Goal: Transaction & Acquisition: Purchase product/service

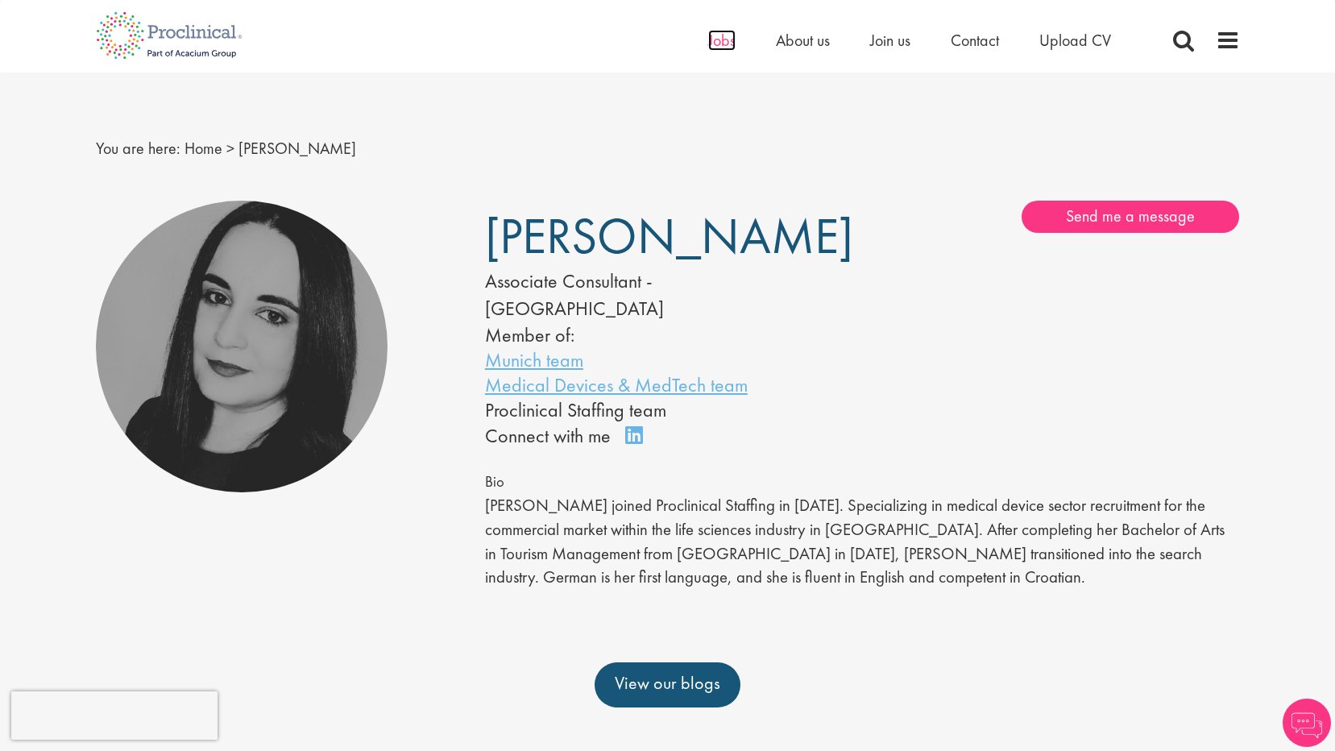
click at [714, 43] on span "Jobs" at bounding box center [721, 40] width 27 height 21
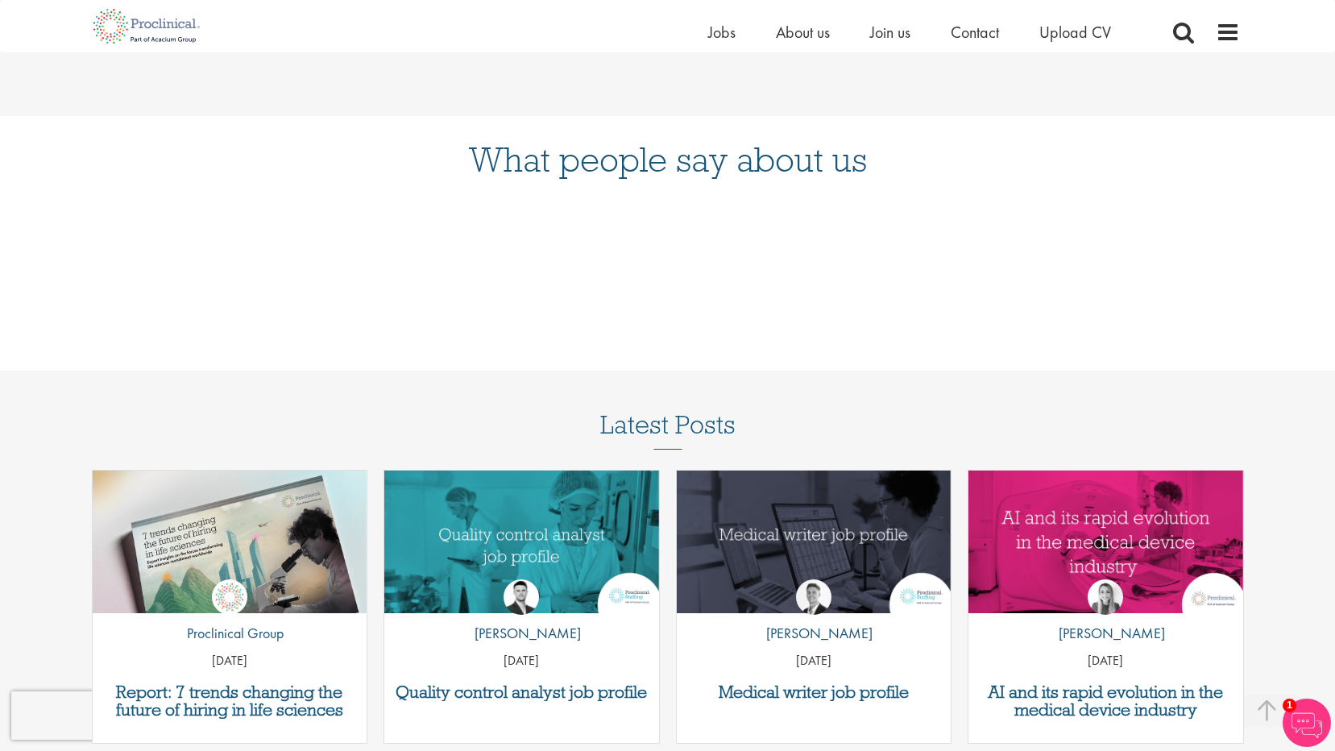
scroll to position [1464, 0]
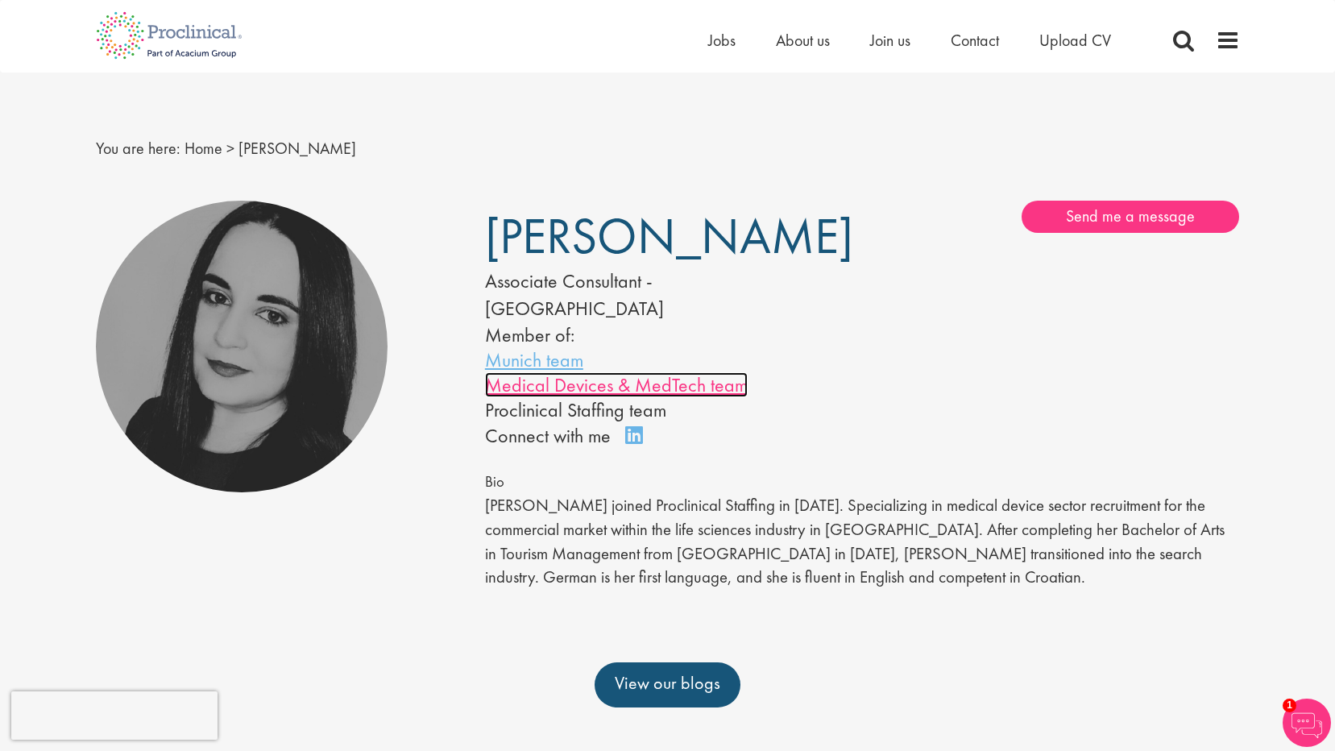
click at [560, 372] on link "Medical Devices & MedTech team" at bounding box center [616, 384] width 263 height 25
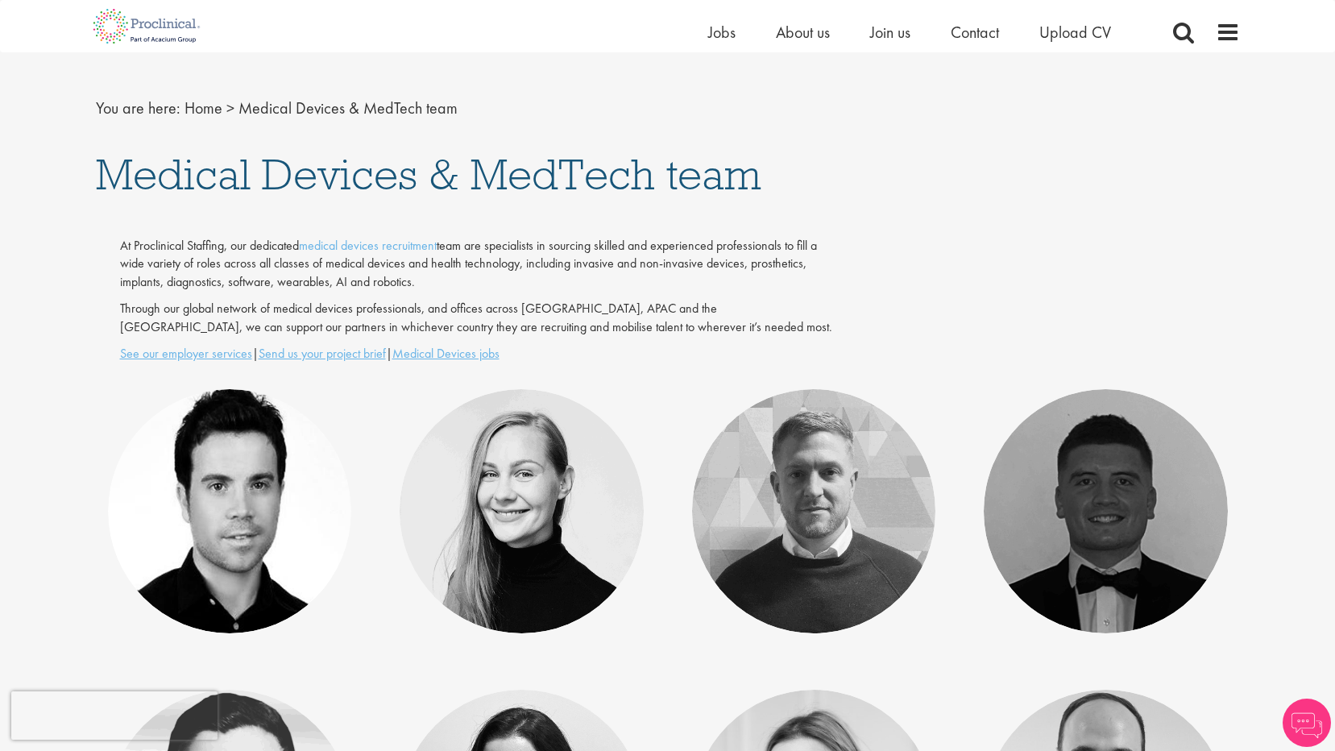
scroll to position [403, 0]
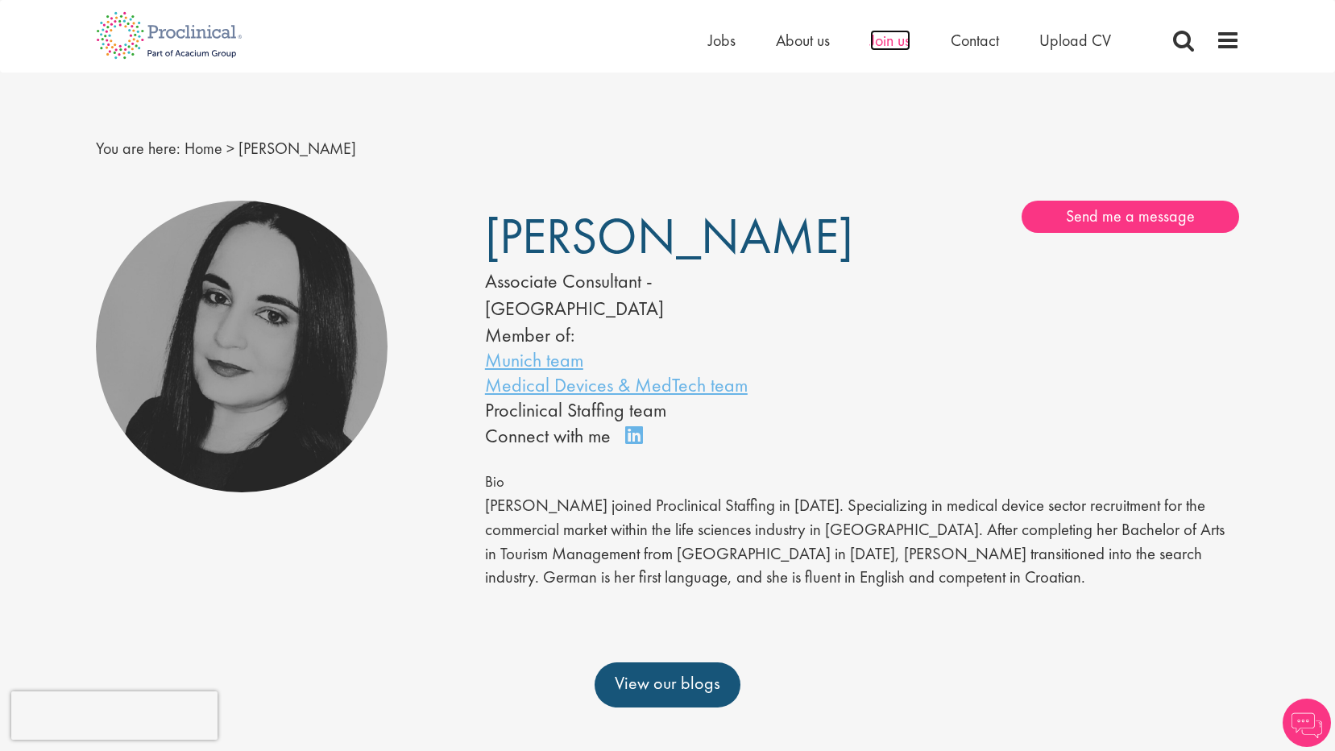
click at [893, 40] on span "Join us" at bounding box center [890, 40] width 40 height 21
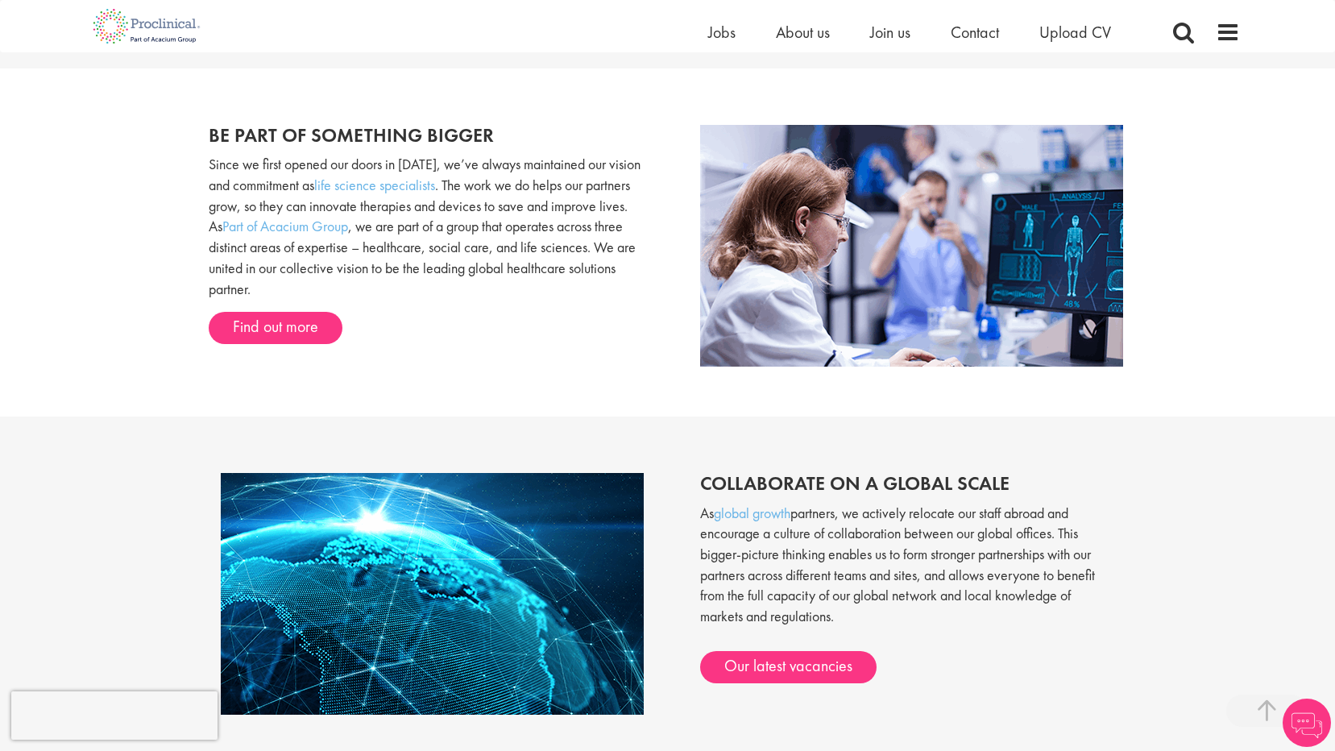
scroll to position [1208, 0]
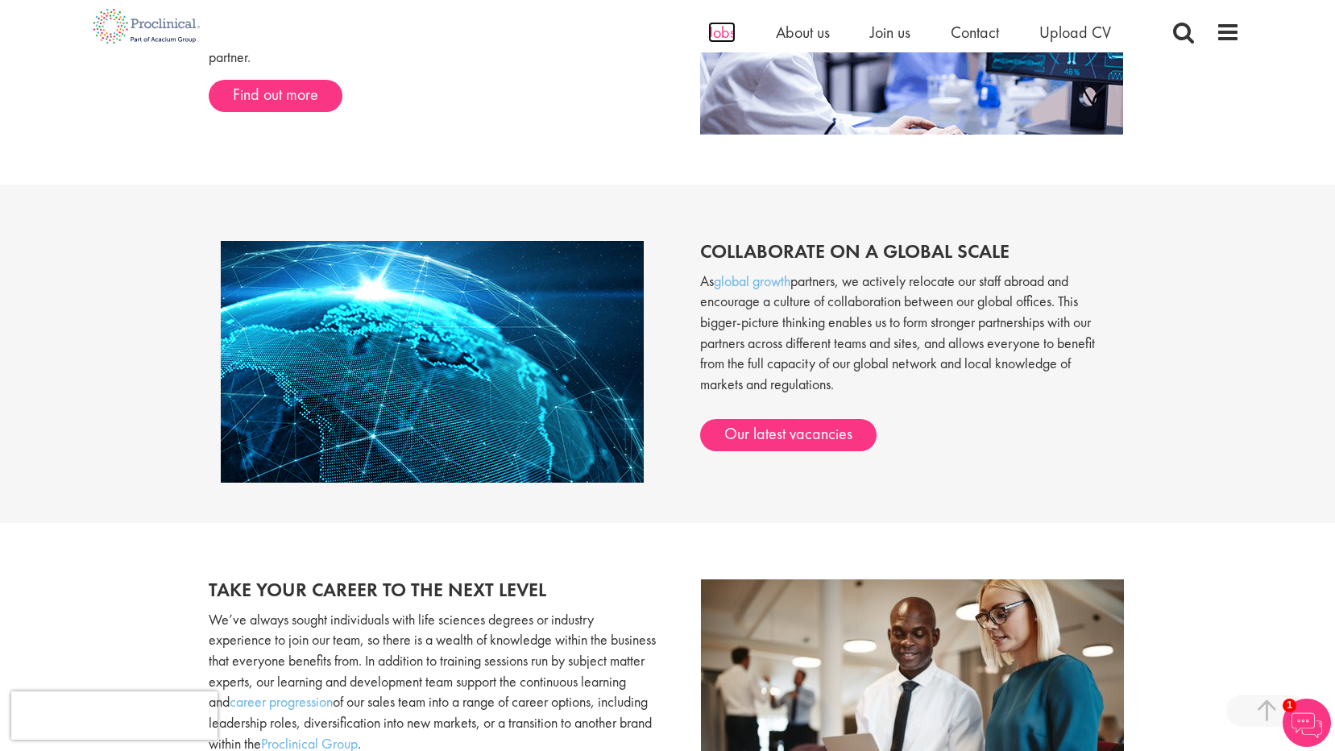
click at [712, 33] on span "Jobs" at bounding box center [721, 32] width 27 height 21
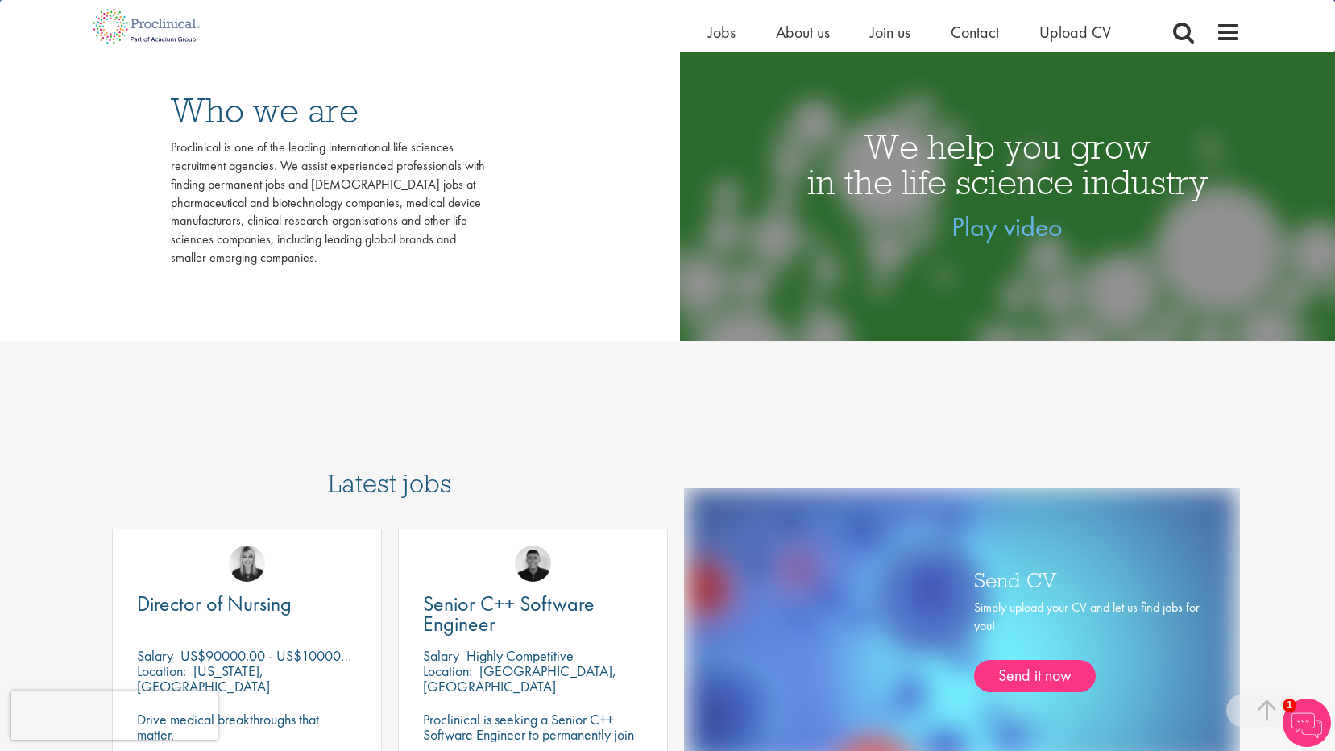
scroll to position [658, 0]
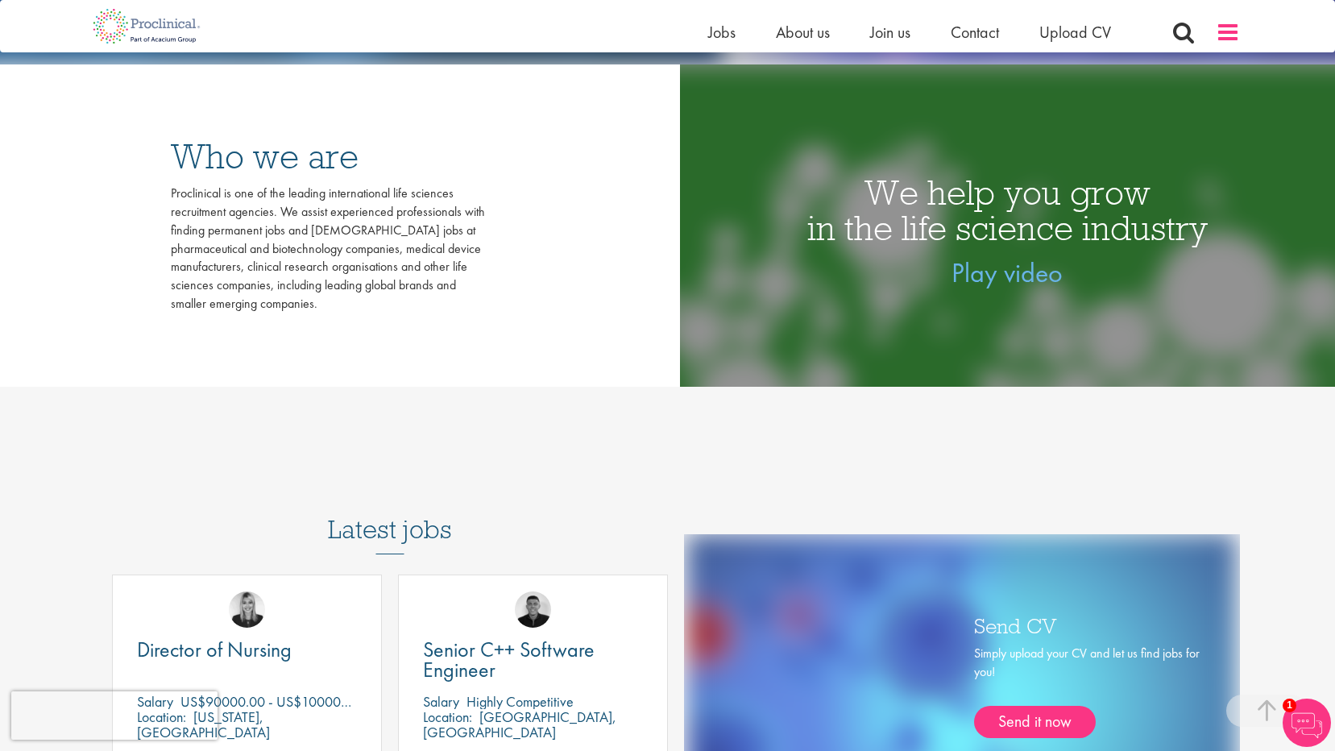
click at [1229, 29] on span at bounding box center [1227, 32] width 24 height 24
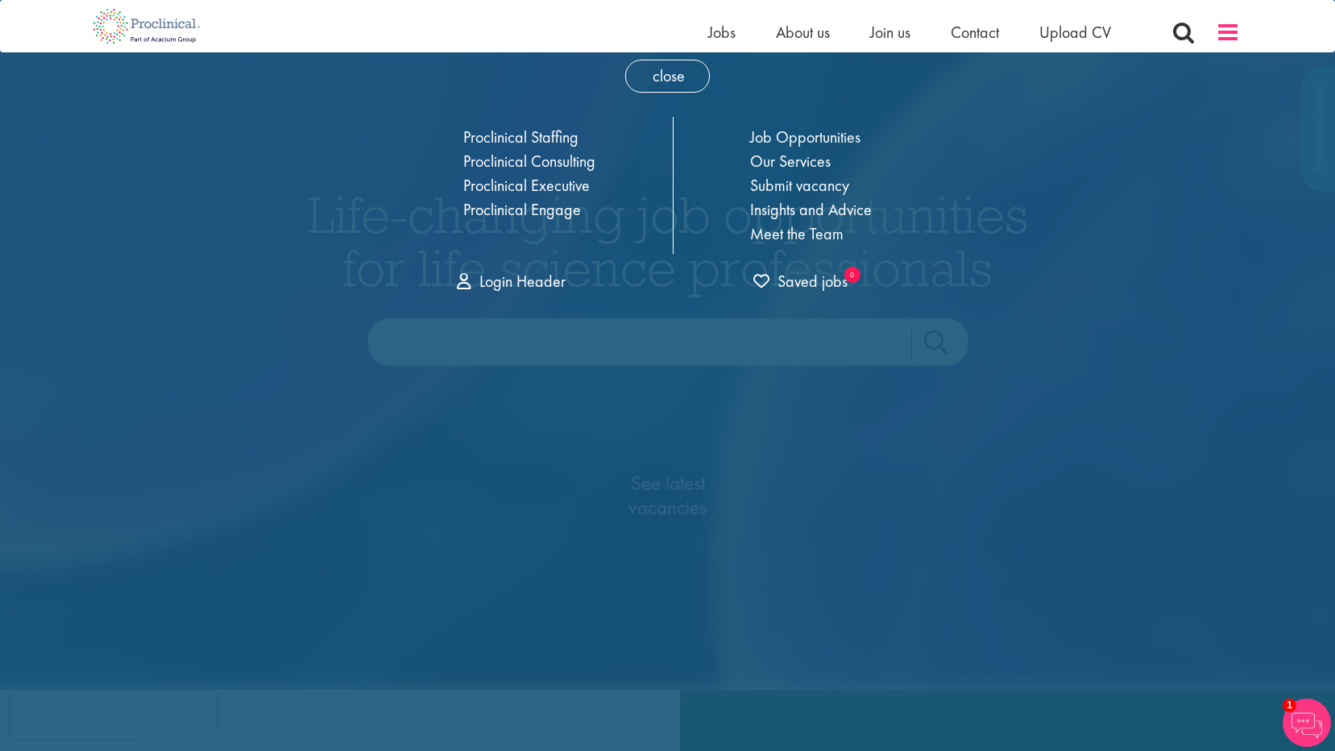
scroll to position [0, 0]
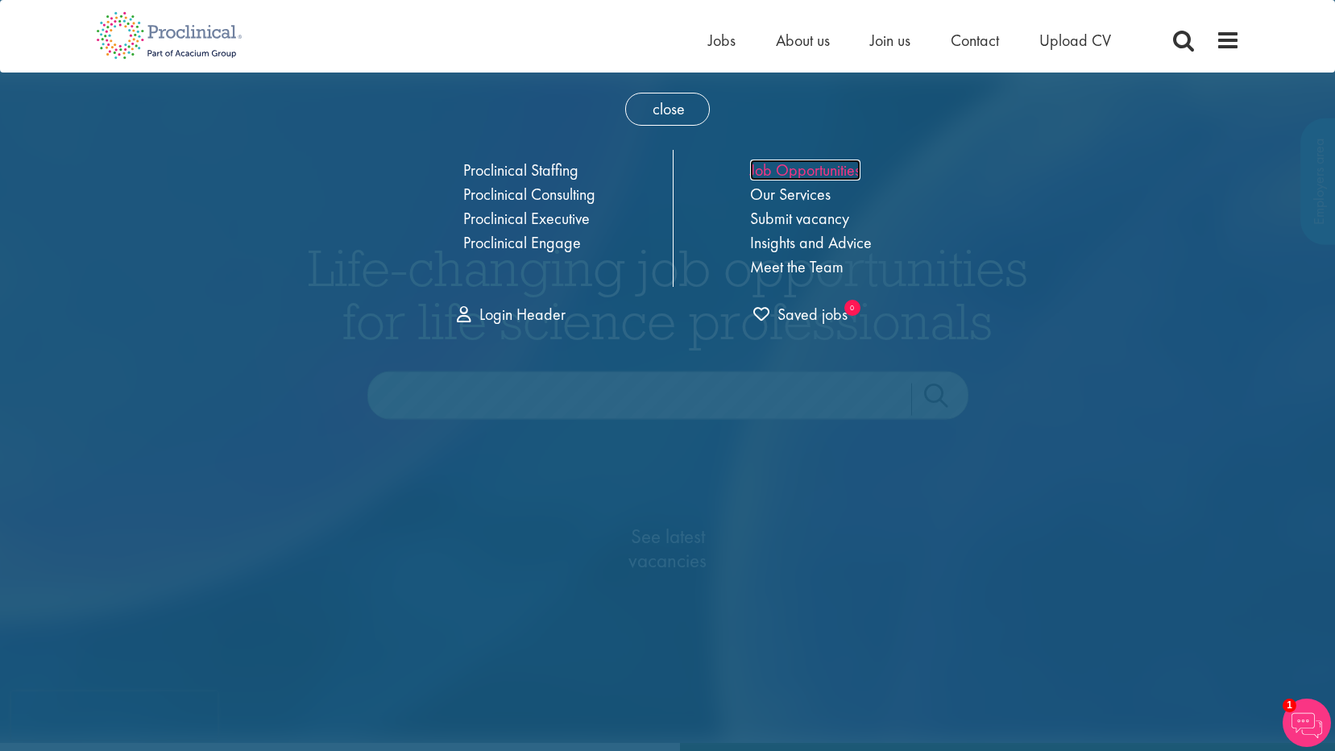
click at [778, 168] on link "Job Opportunities" at bounding box center [805, 169] width 110 height 21
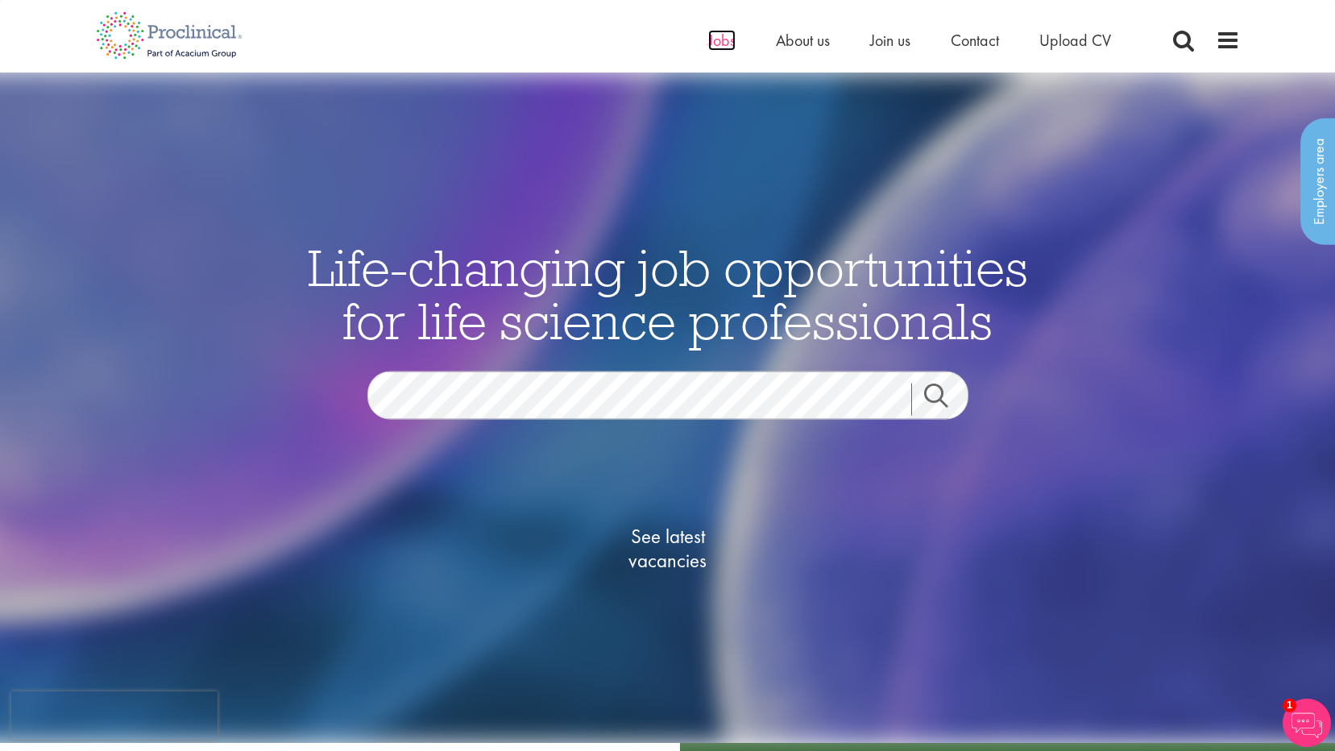
click at [708, 41] on span "Jobs" at bounding box center [721, 40] width 27 height 21
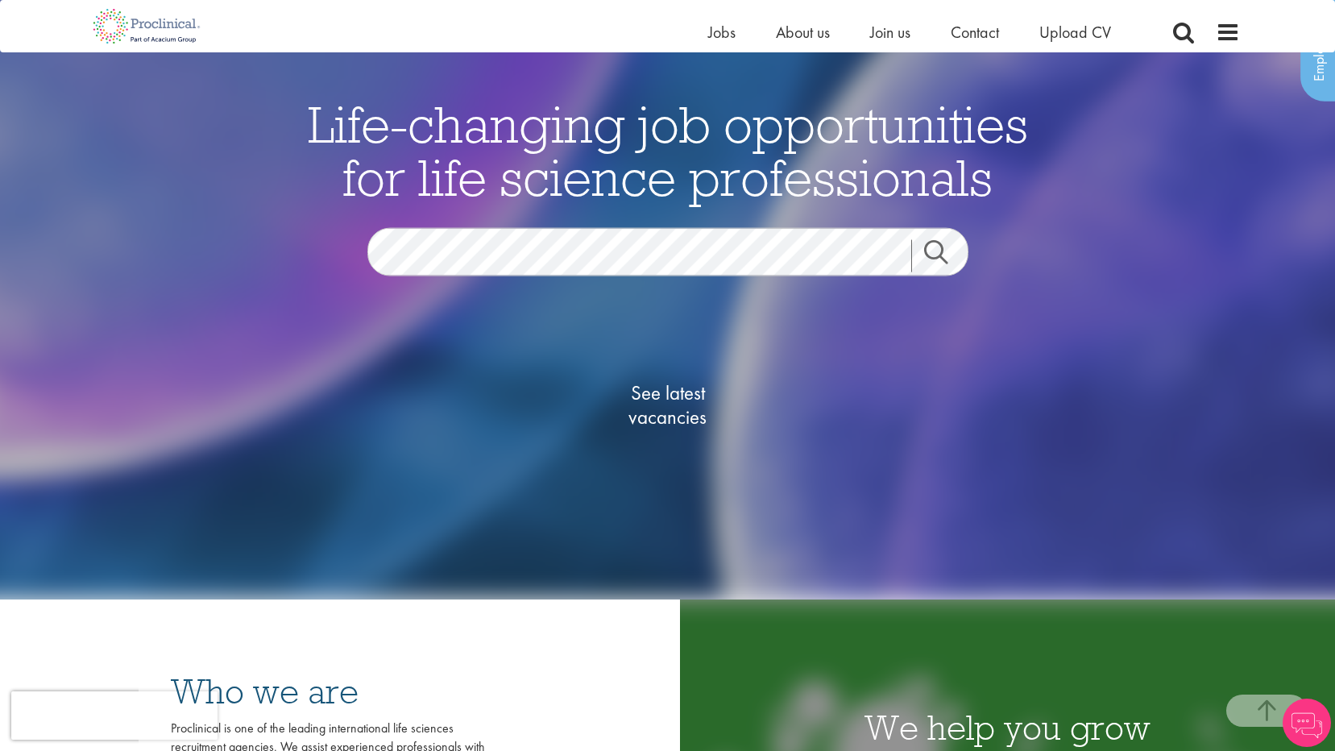
scroll to position [403, 0]
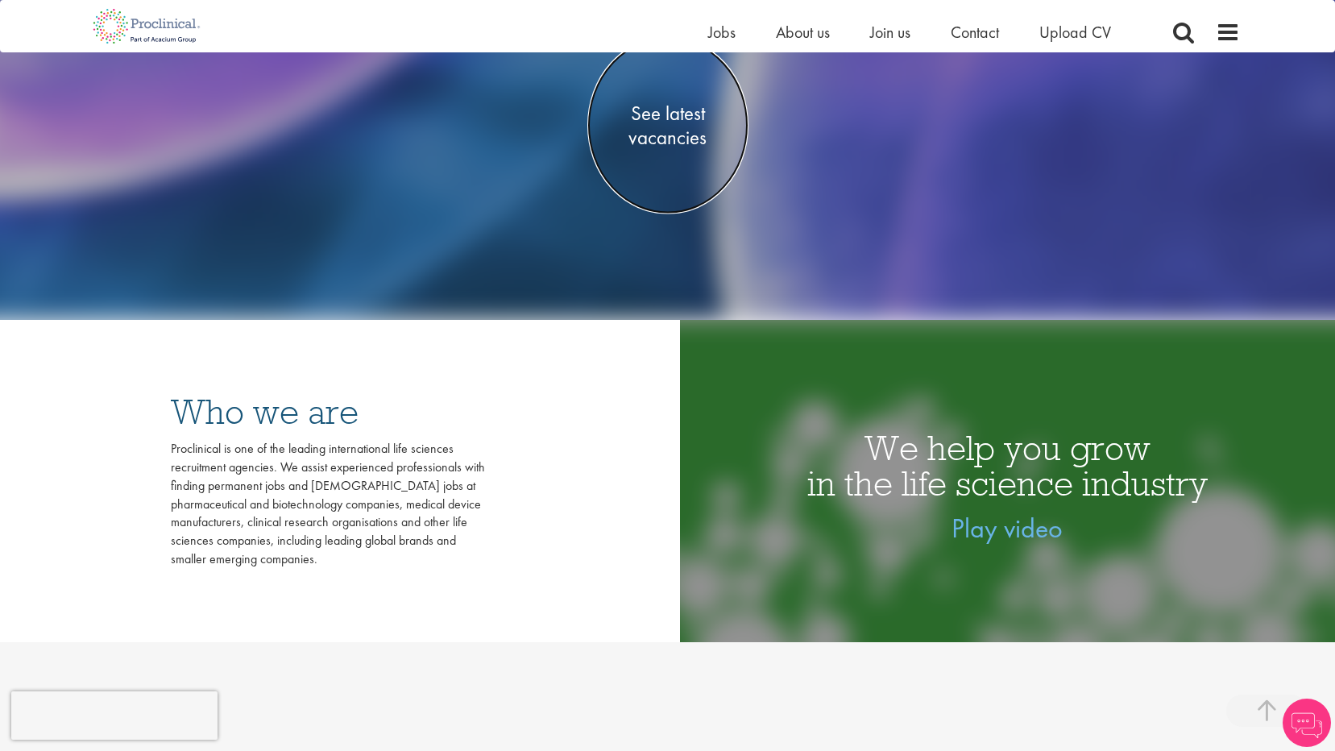
click at [677, 111] on span "See latest vacancies" at bounding box center [667, 125] width 161 height 48
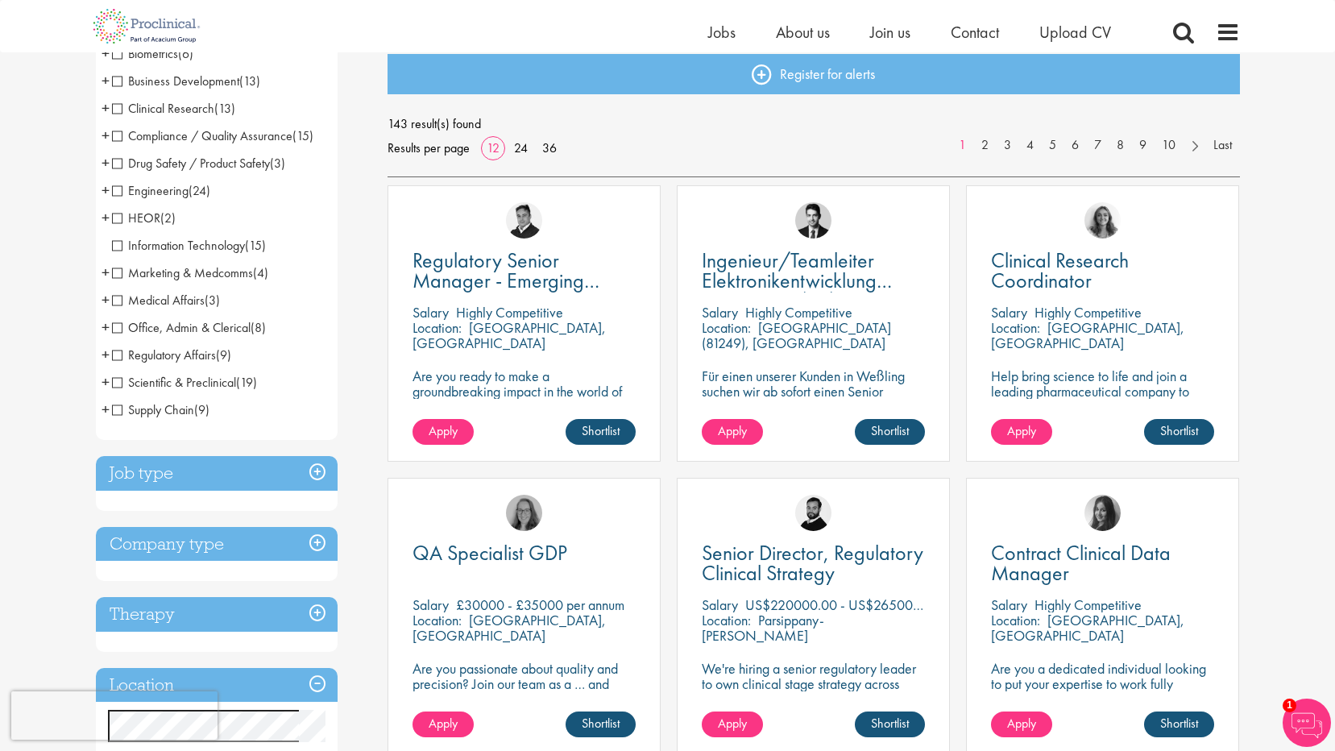
scroll to position [242, 0]
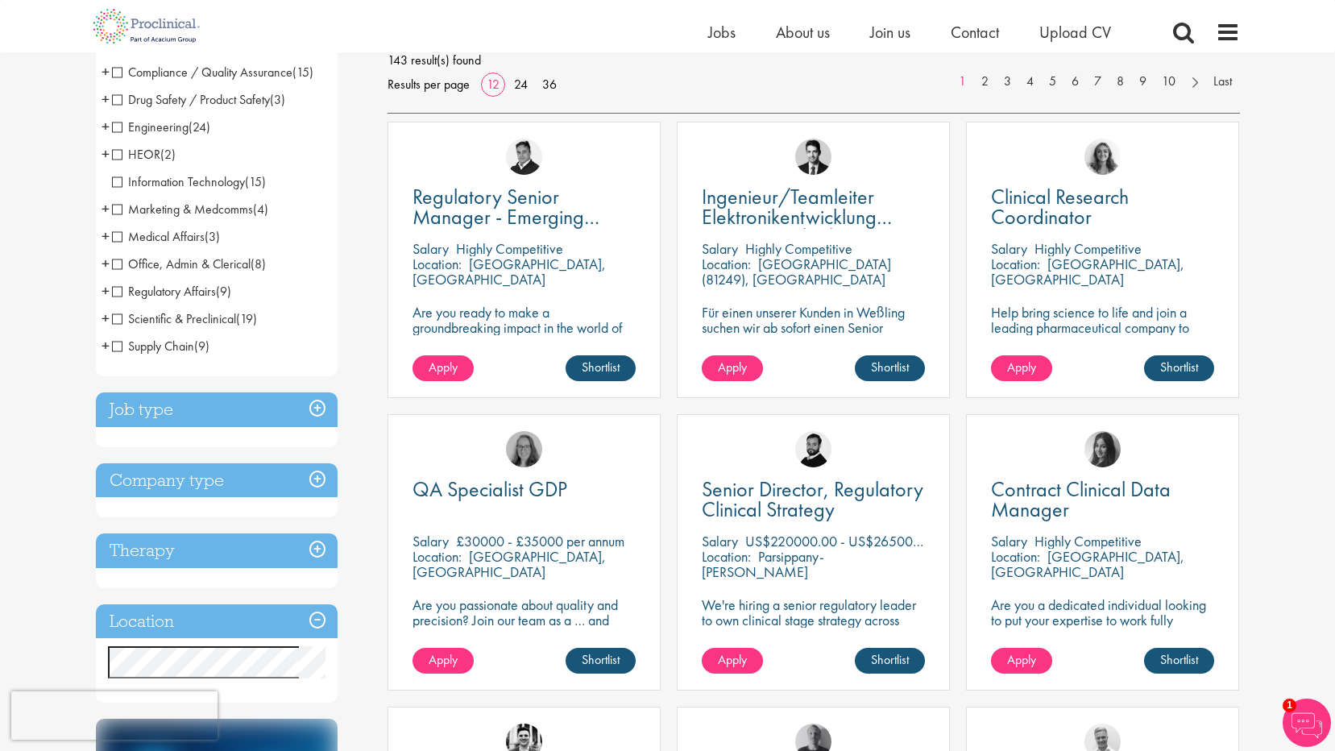
click at [317, 406] on h3 "Job type" at bounding box center [217, 409] width 242 height 35
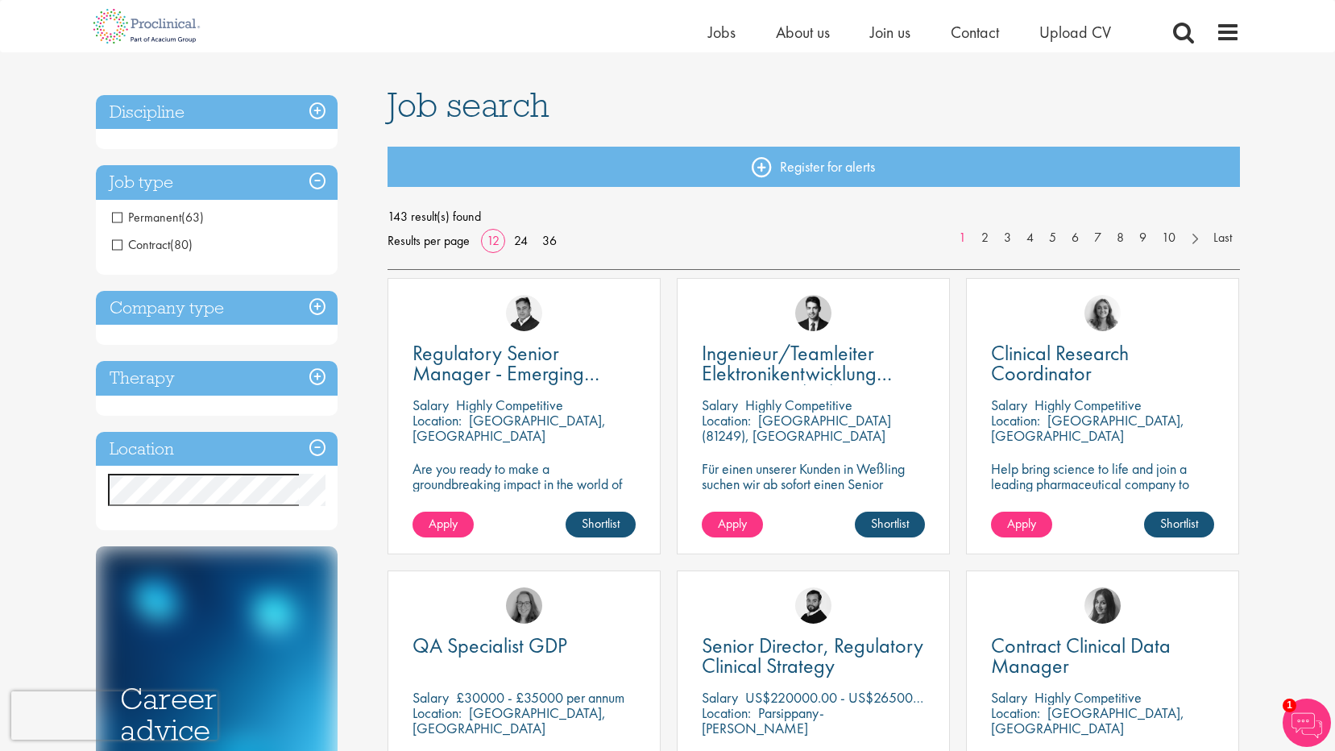
scroll to position [81, 0]
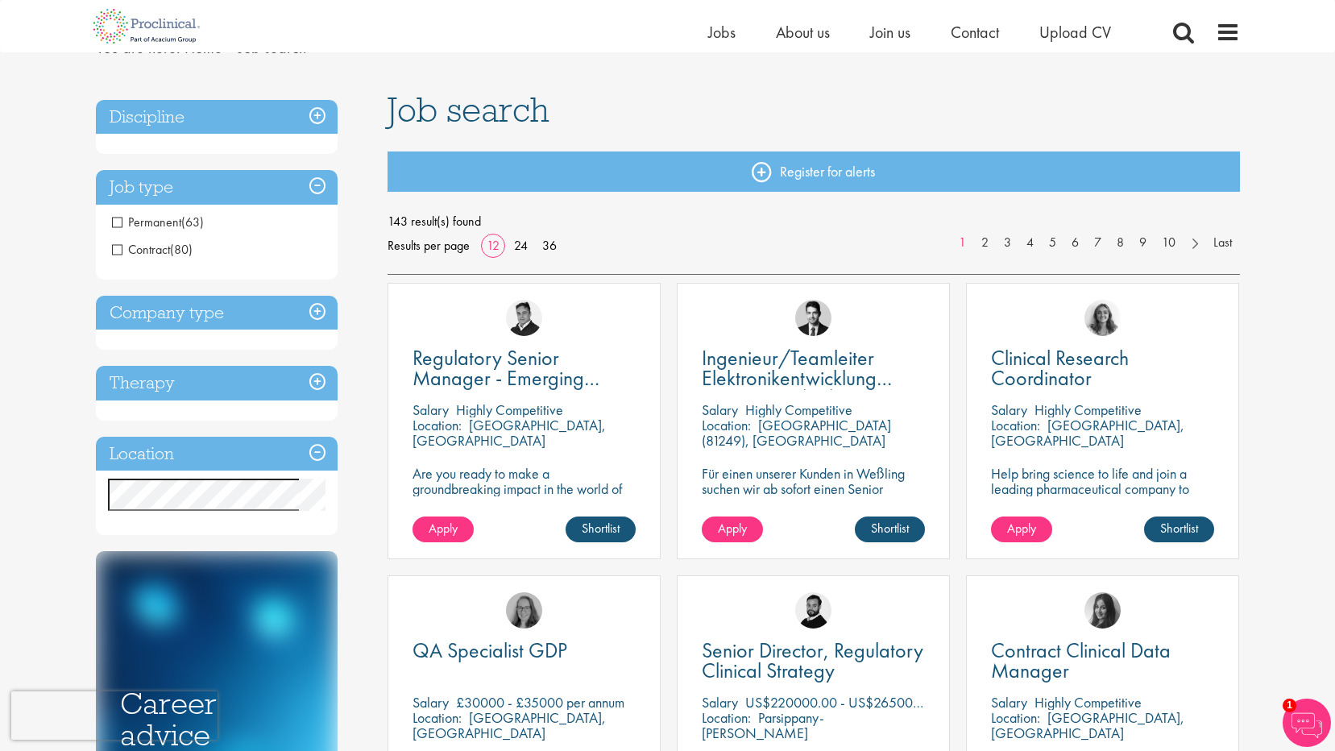
click at [146, 123] on h3 "Discipline" at bounding box center [217, 117] width 242 height 35
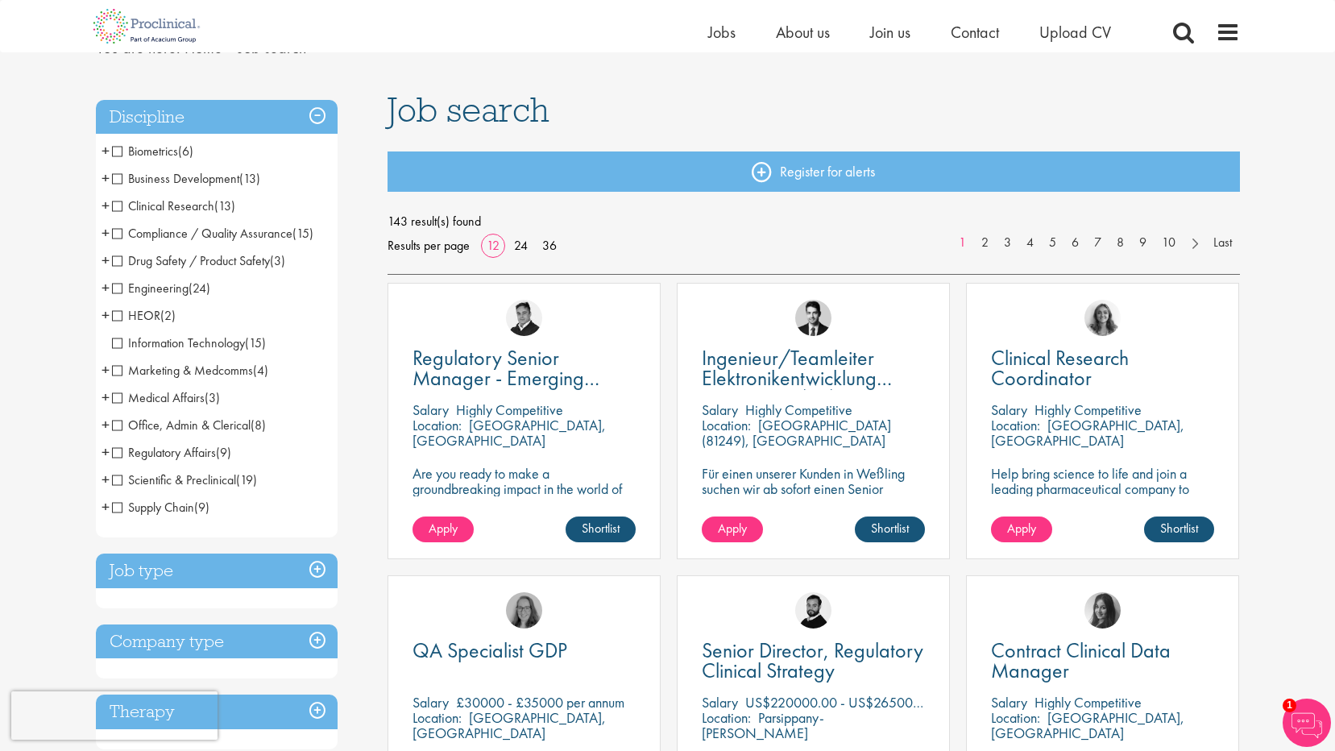
click at [113, 395] on span "Medical Affairs" at bounding box center [158, 397] width 93 height 17
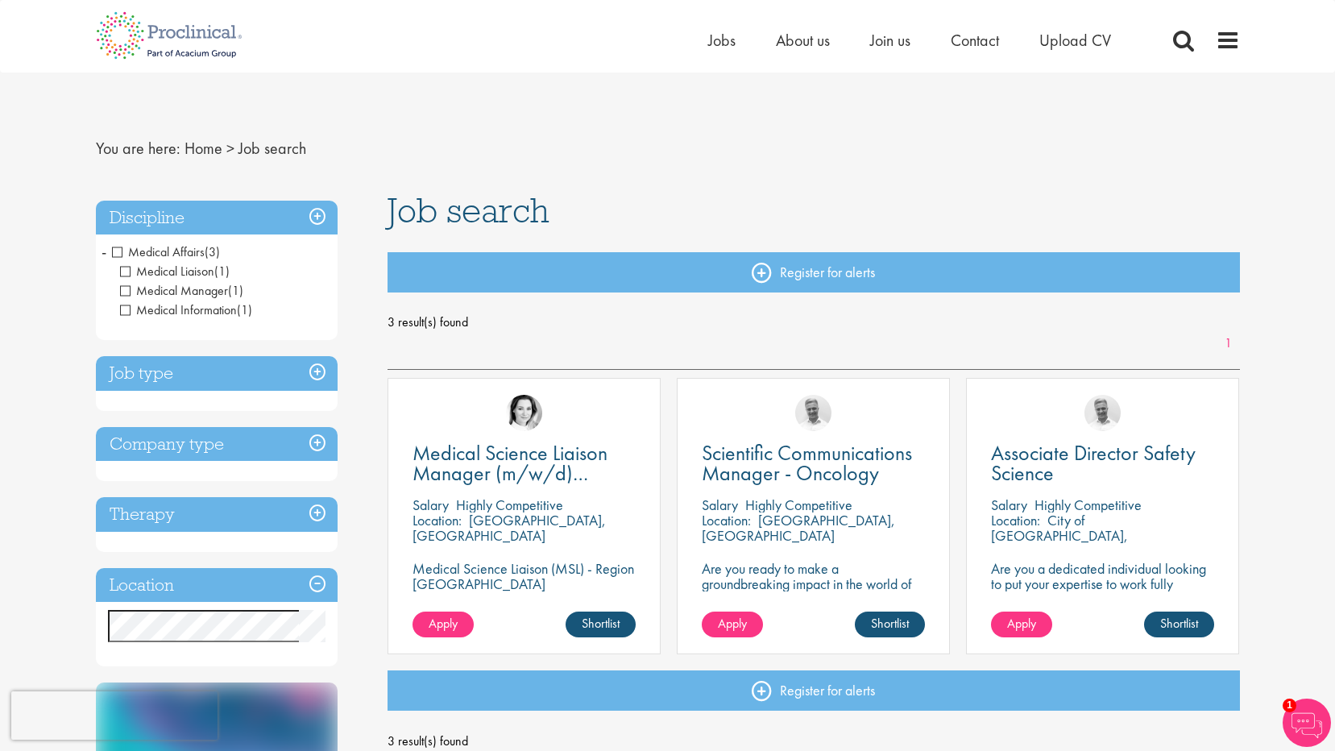
click at [116, 253] on span "Medical Affairs" at bounding box center [158, 251] width 93 height 17
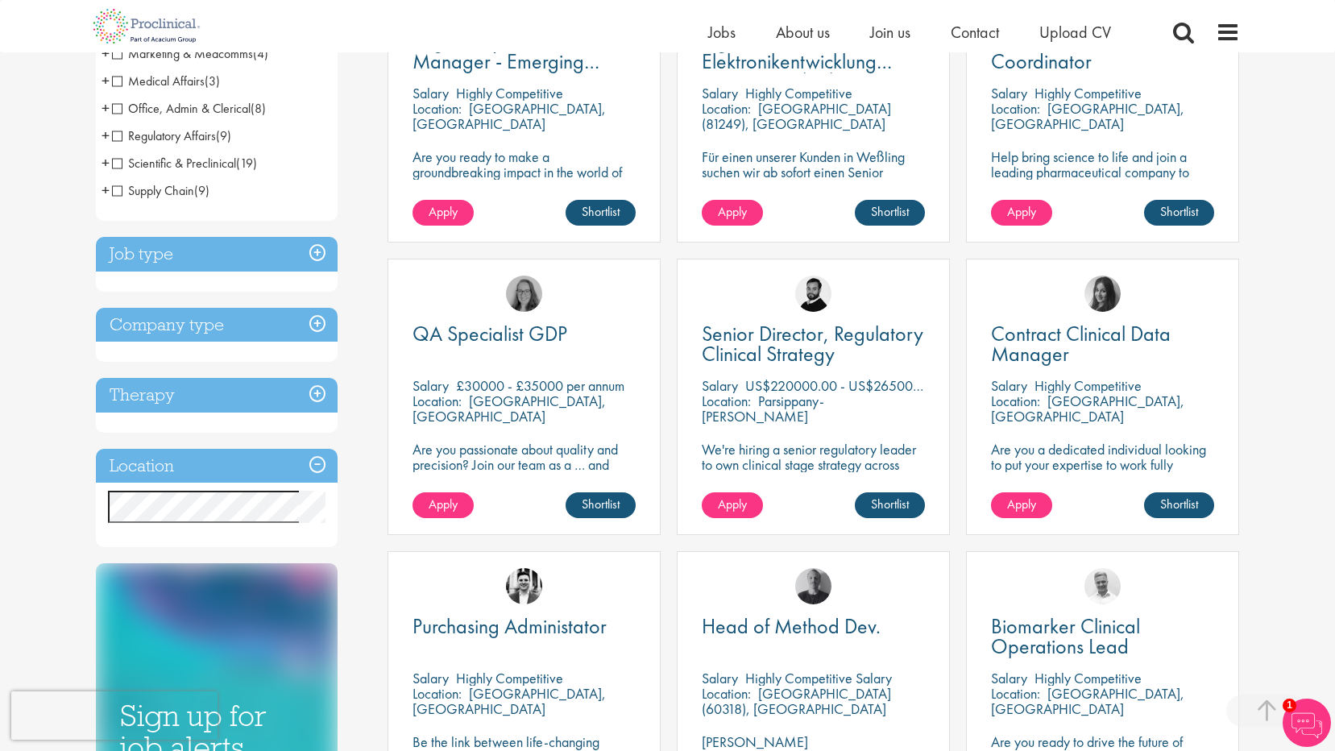
scroll to position [403, 0]
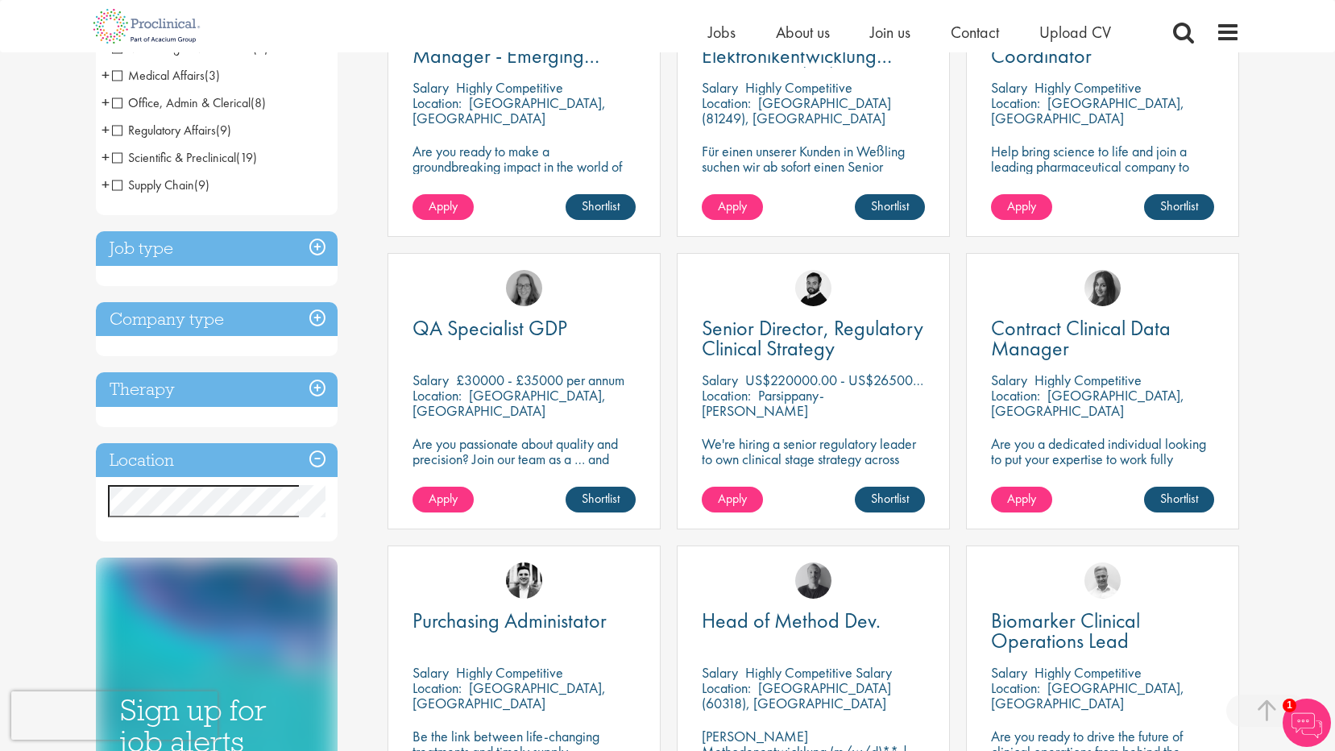
click at [219, 242] on h3 "Job type" at bounding box center [217, 248] width 242 height 35
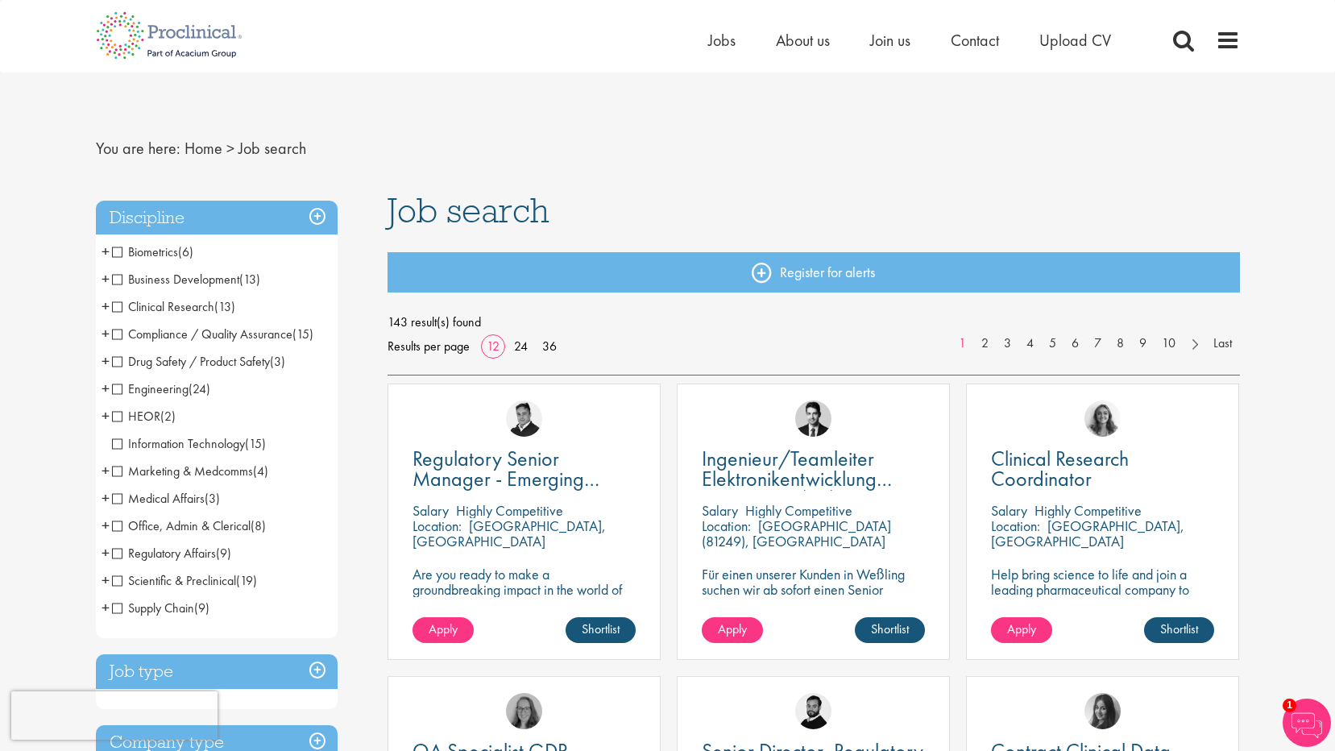
click at [114, 309] on span "Clinical Research" at bounding box center [163, 306] width 102 height 17
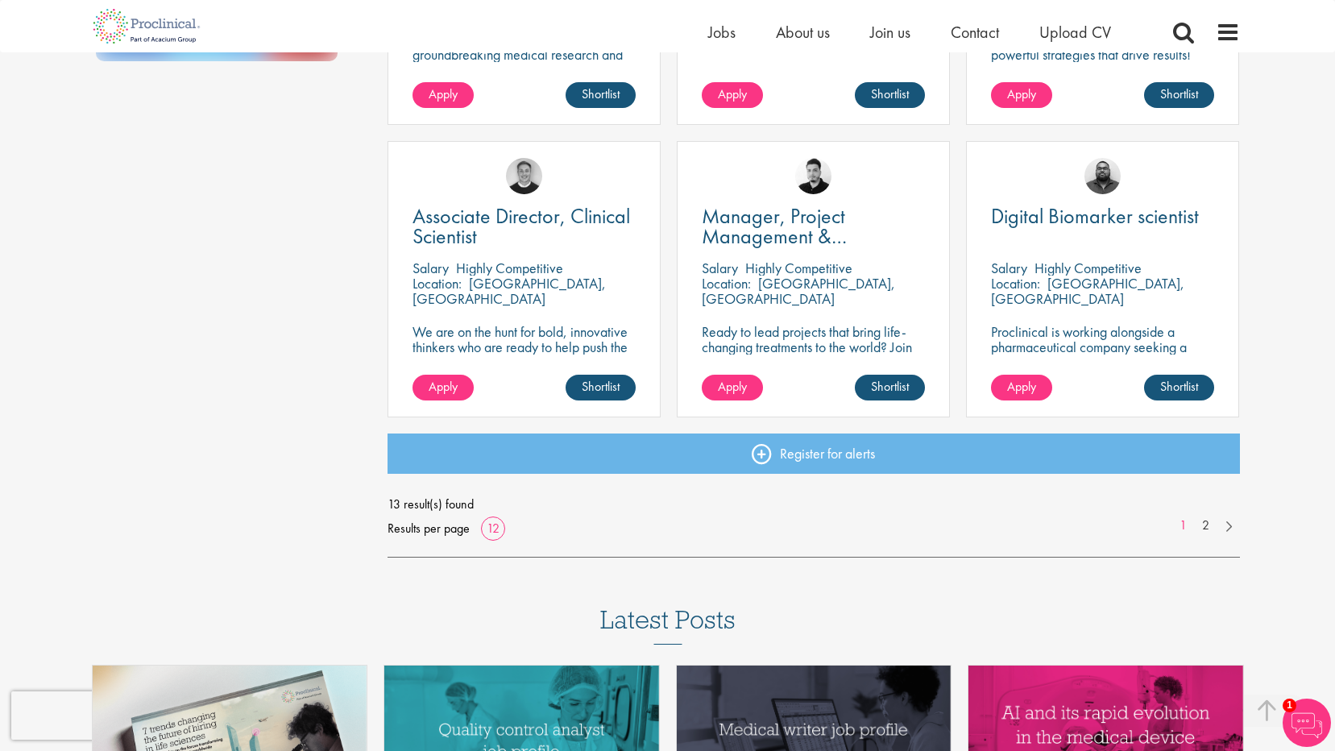
scroll to position [1128, 0]
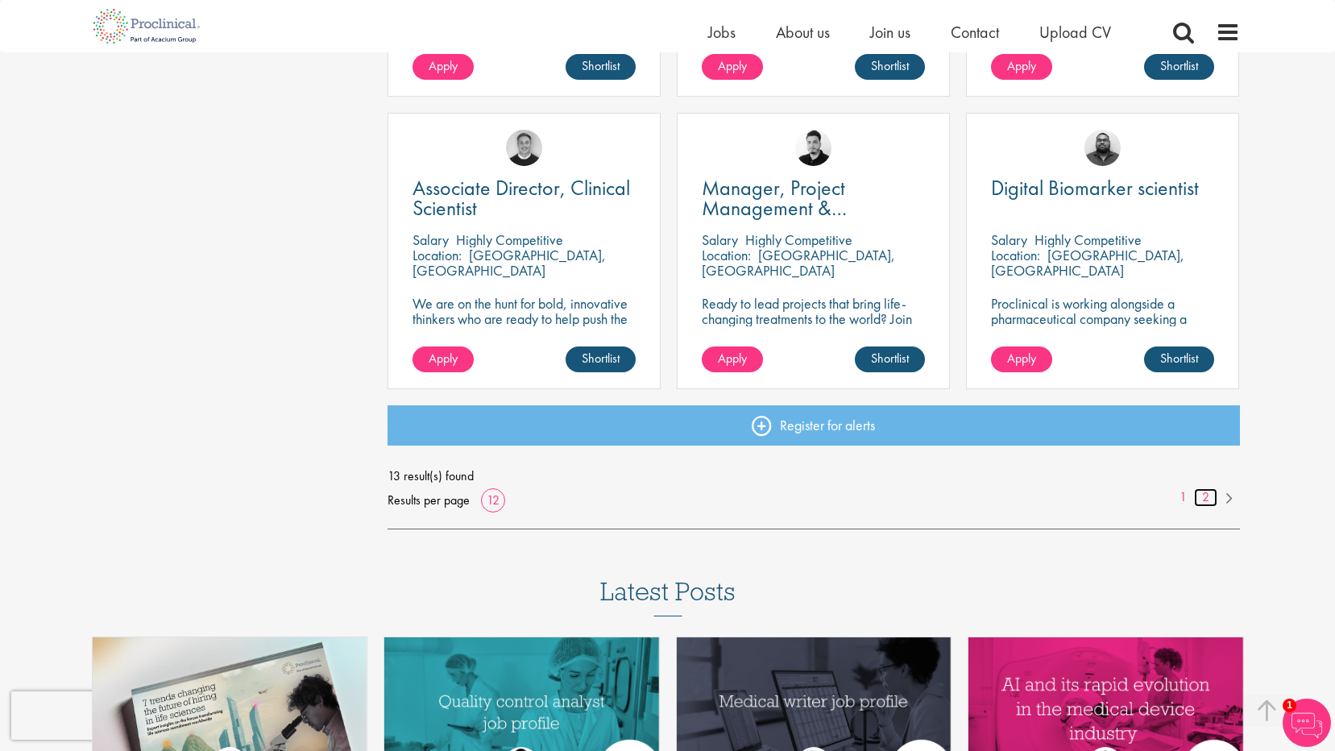
click at [1207, 495] on link "2" at bounding box center [1205, 497] width 23 height 19
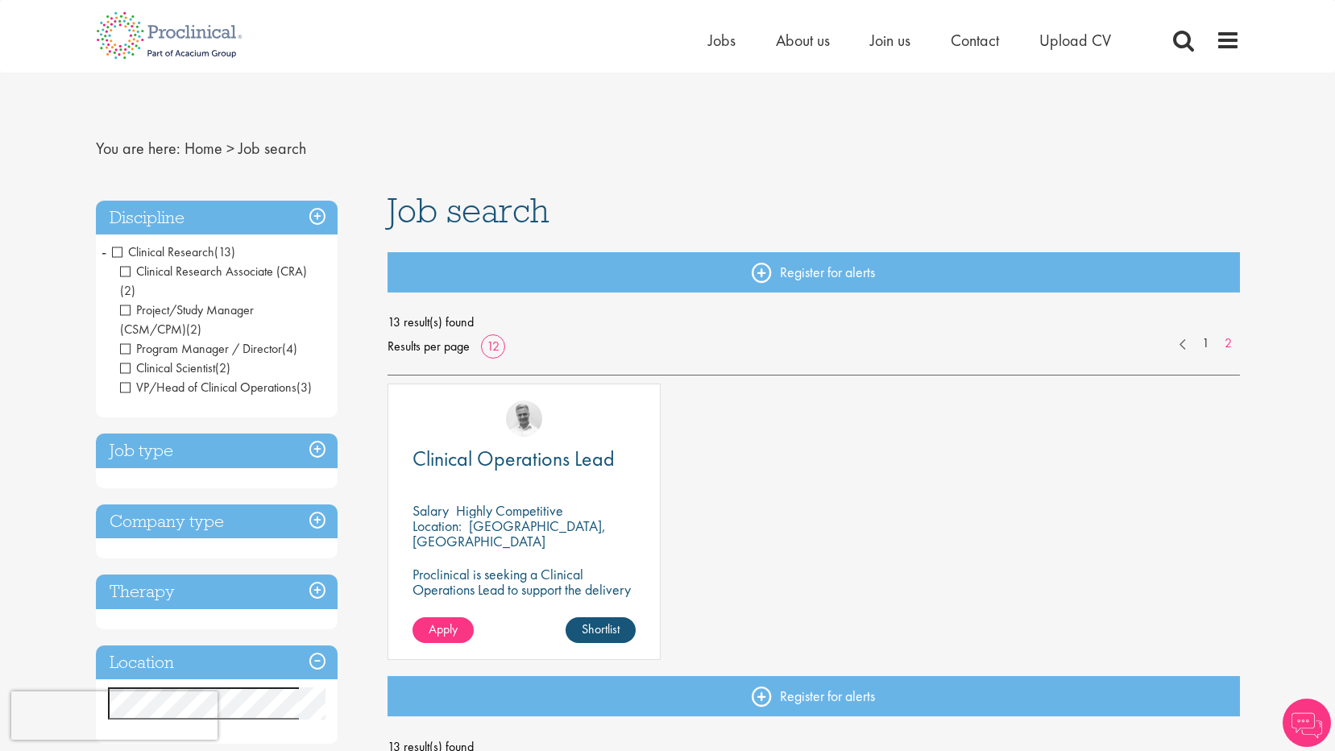
click at [115, 251] on span "Clinical Research" at bounding box center [163, 251] width 102 height 17
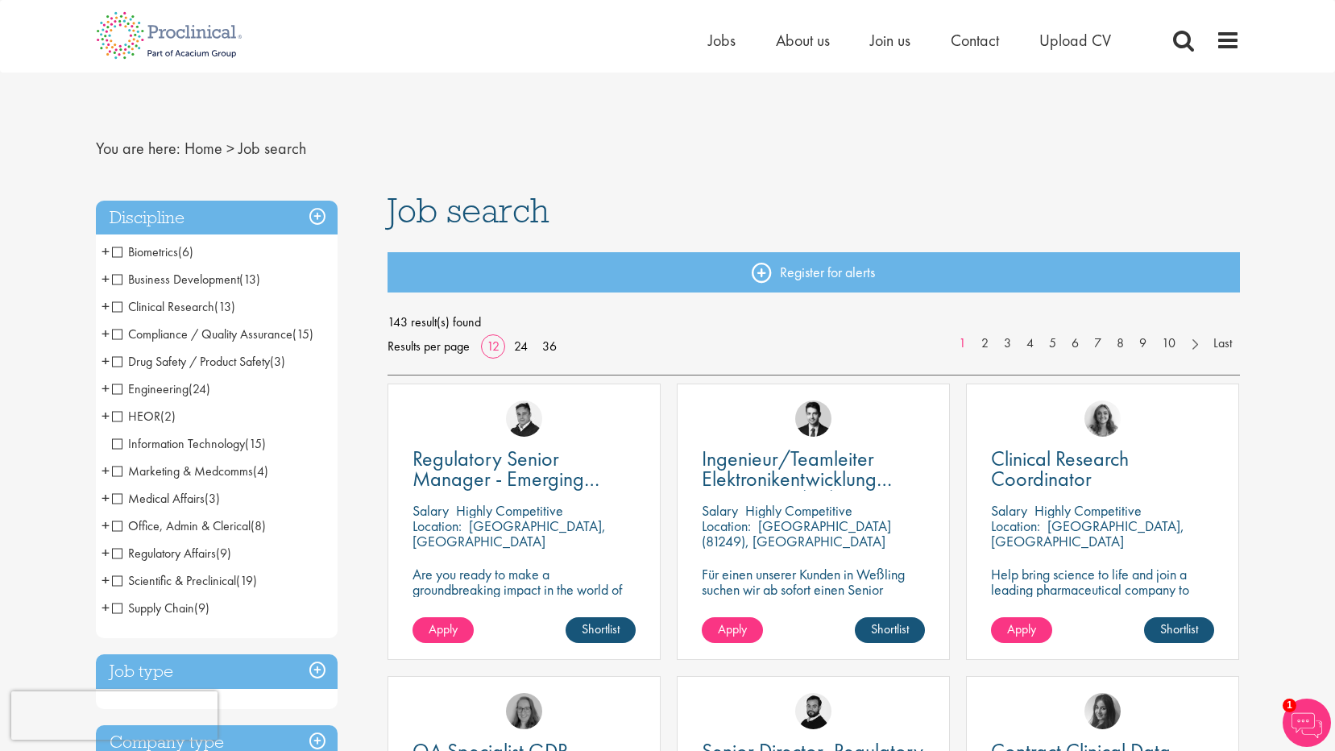
click at [119, 471] on span "Marketing & Medcomms" at bounding box center [182, 470] width 141 height 17
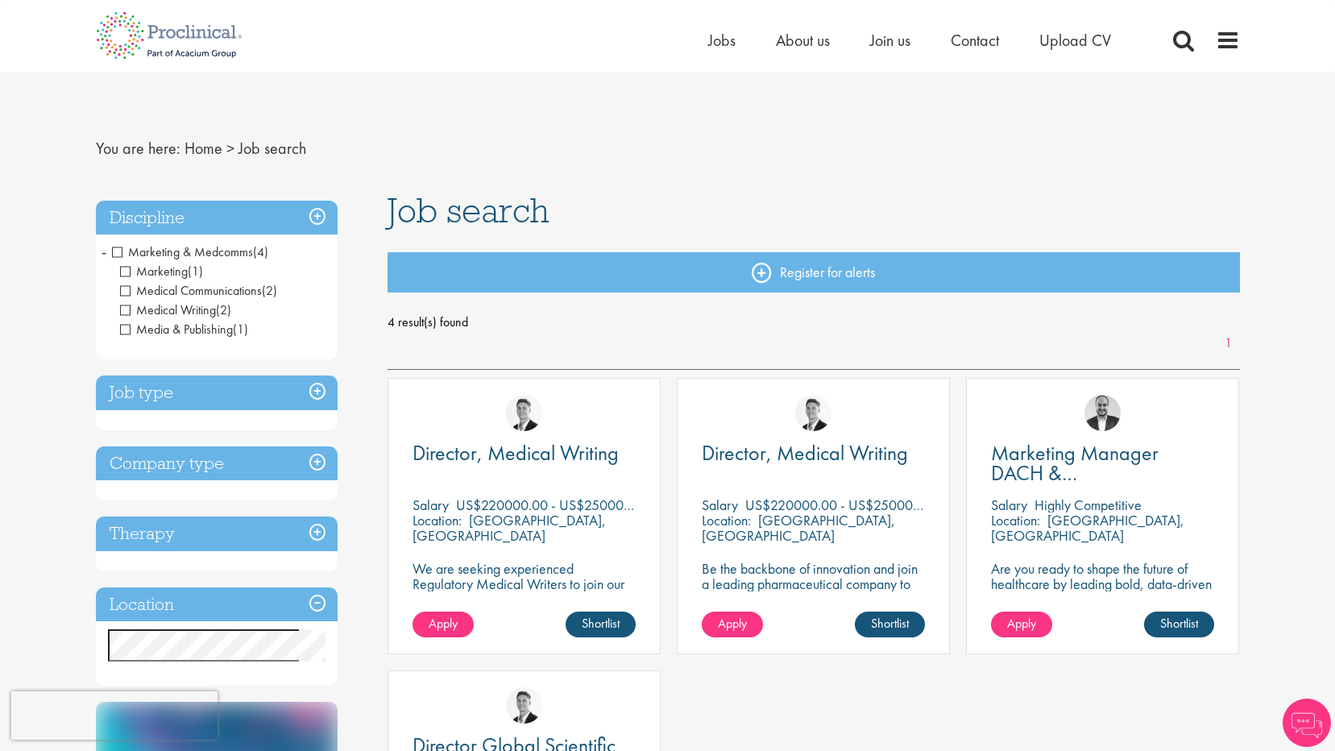
click at [117, 251] on span "Marketing & Medcomms" at bounding box center [182, 251] width 141 height 17
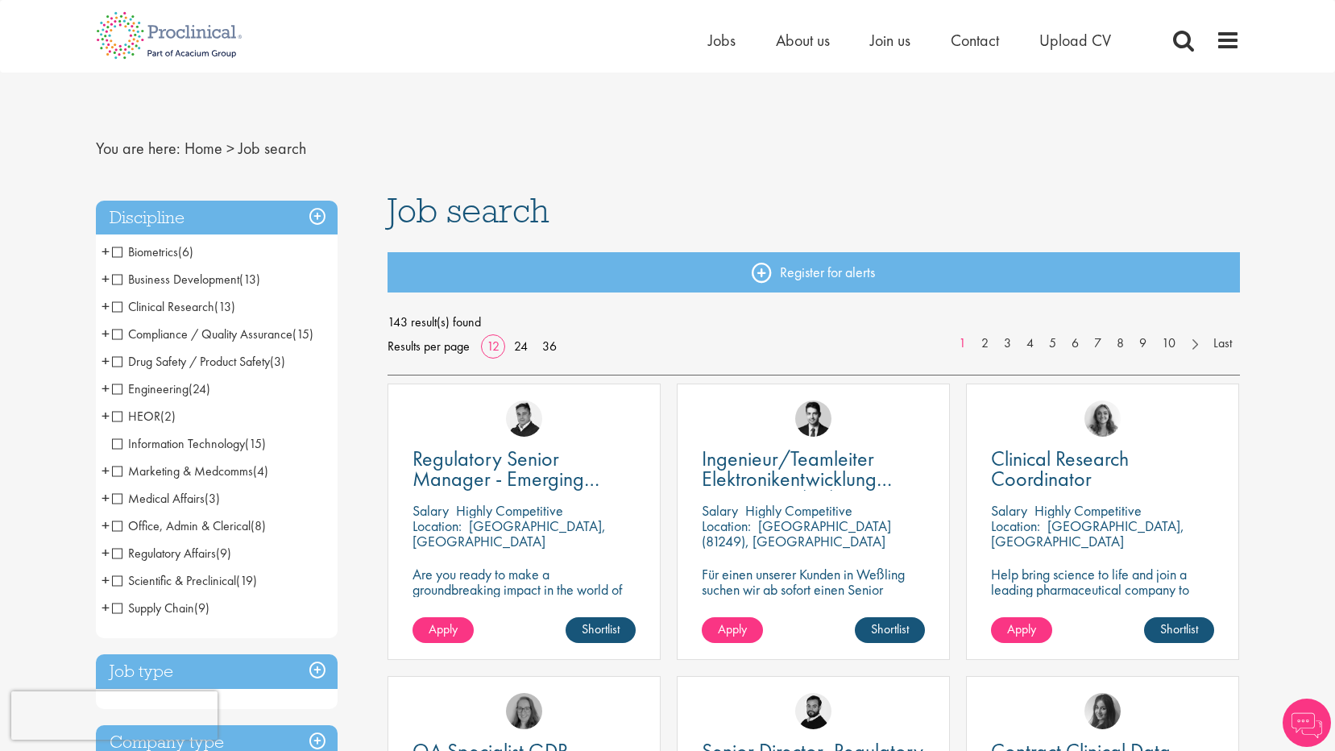
click at [120, 525] on span "Office, Admin & Clerical" at bounding box center [181, 525] width 139 height 17
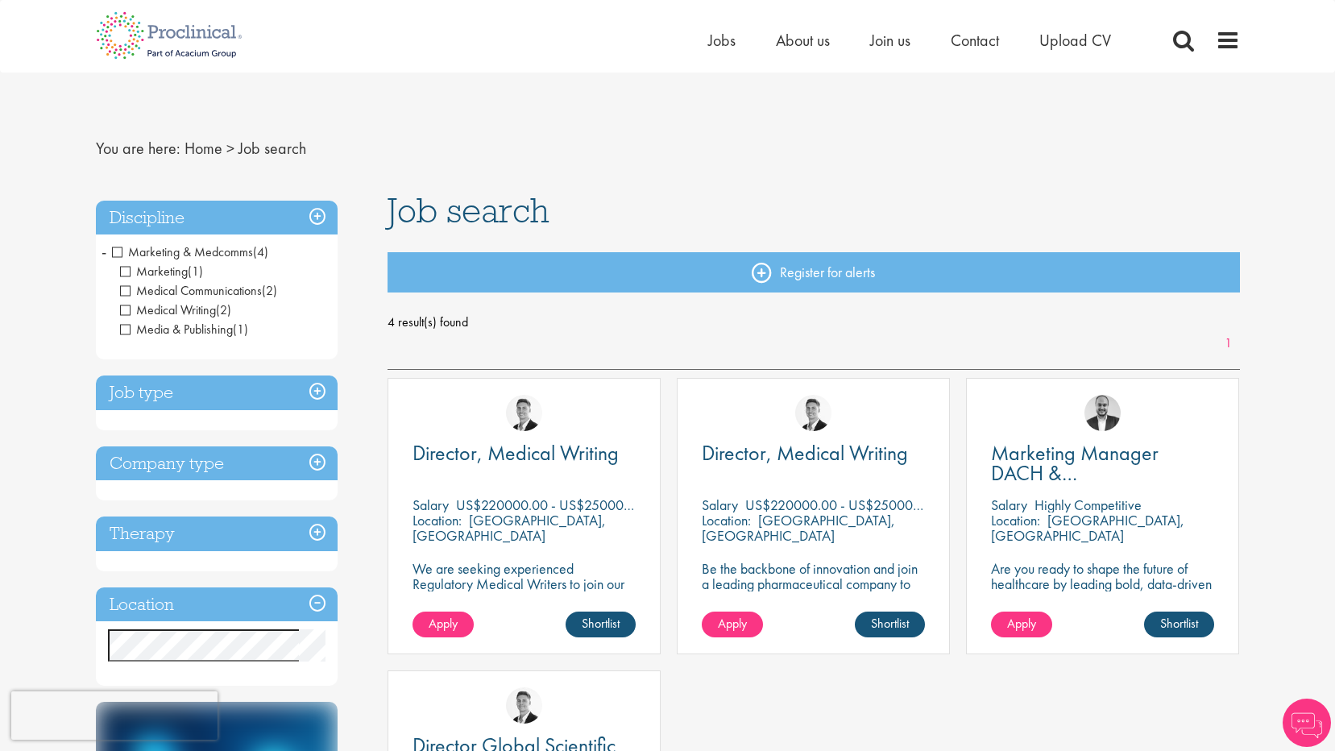
click at [118, 249] on span "Marketing & Medcomms" at bounding box center [182, 251] width 141 height 17
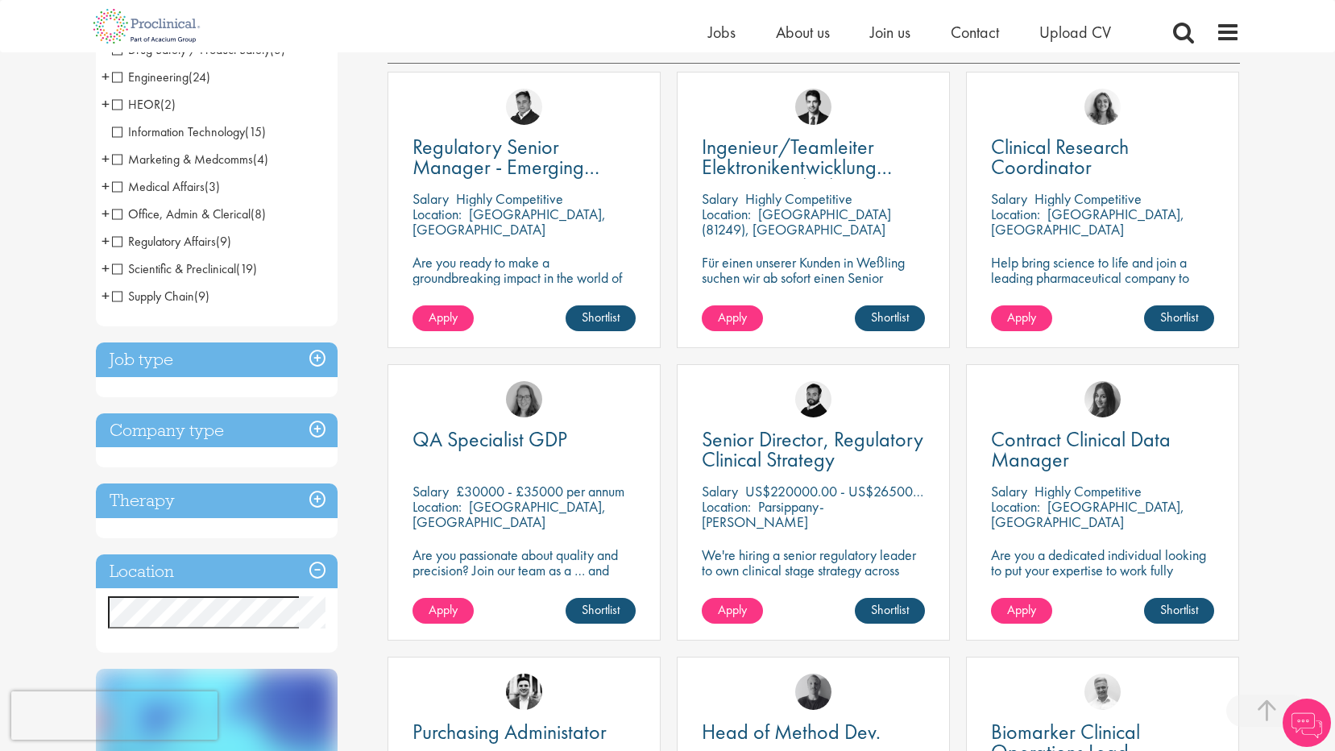
scroll to position [322, 0]
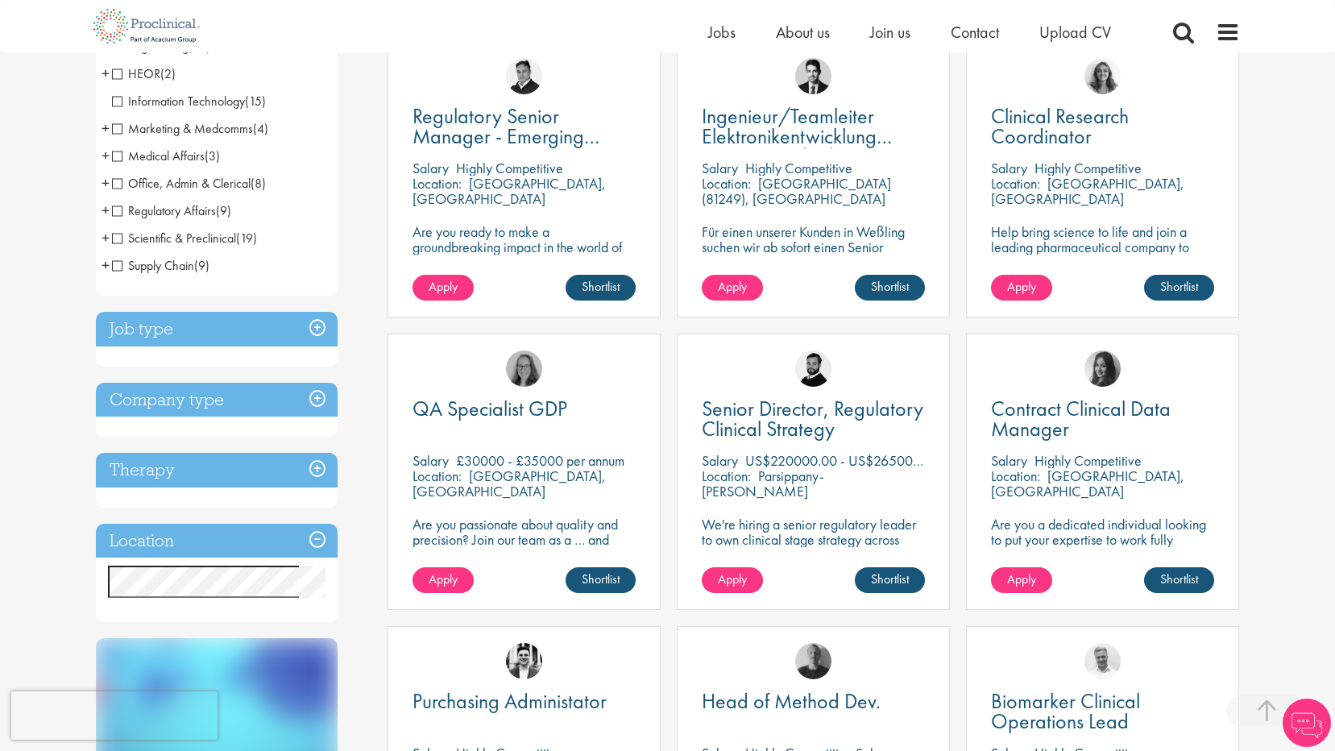
click at [164, 325] on h3 "Job type" at bounding box center [217, 329] width 242 height 35
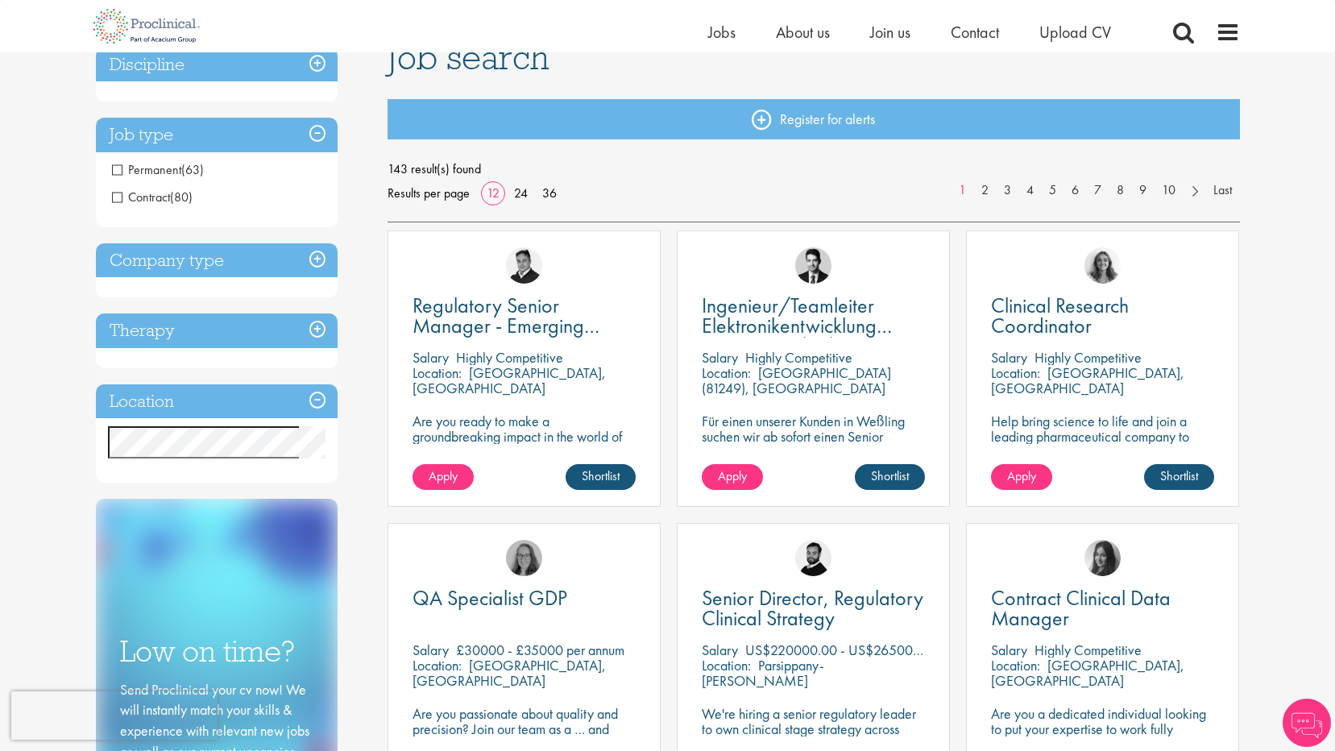
scroll to position [81, 0]
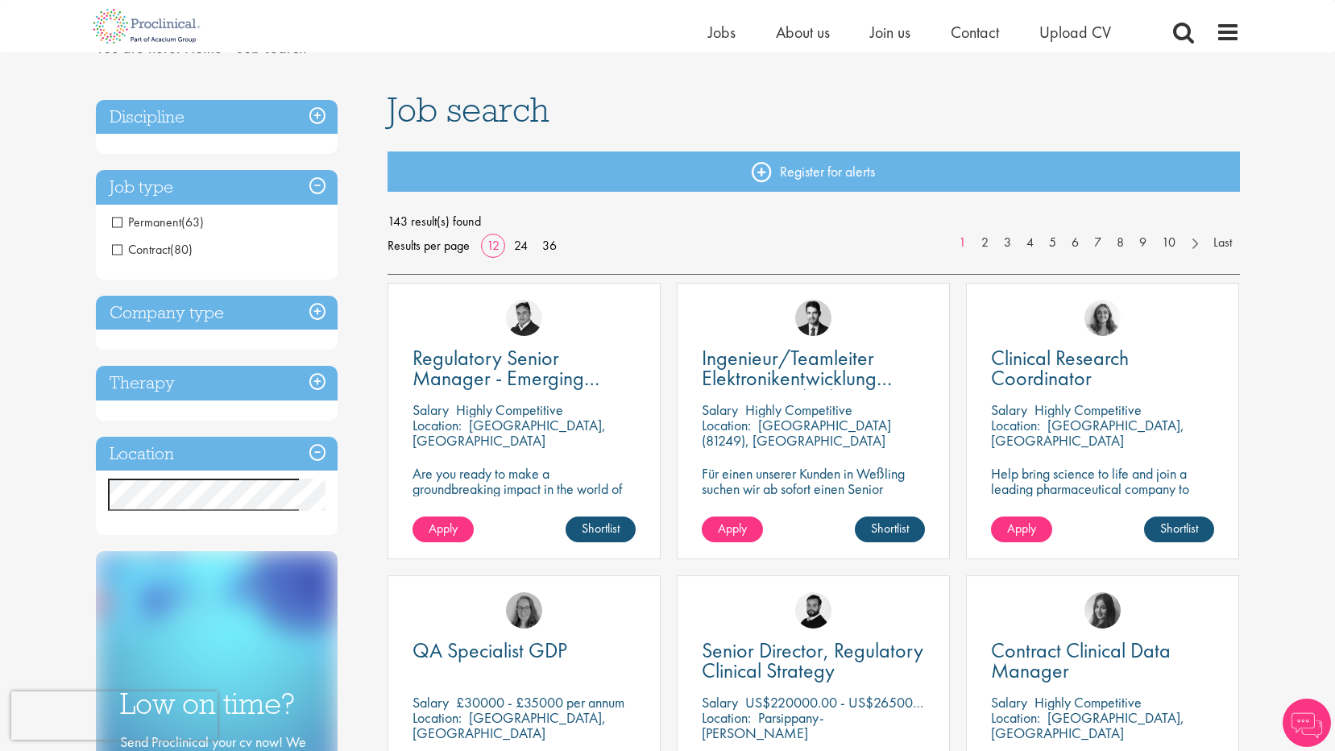
click at [120, 222] on span "Permanent" at bounding box center [146, 221] width 69 height 17
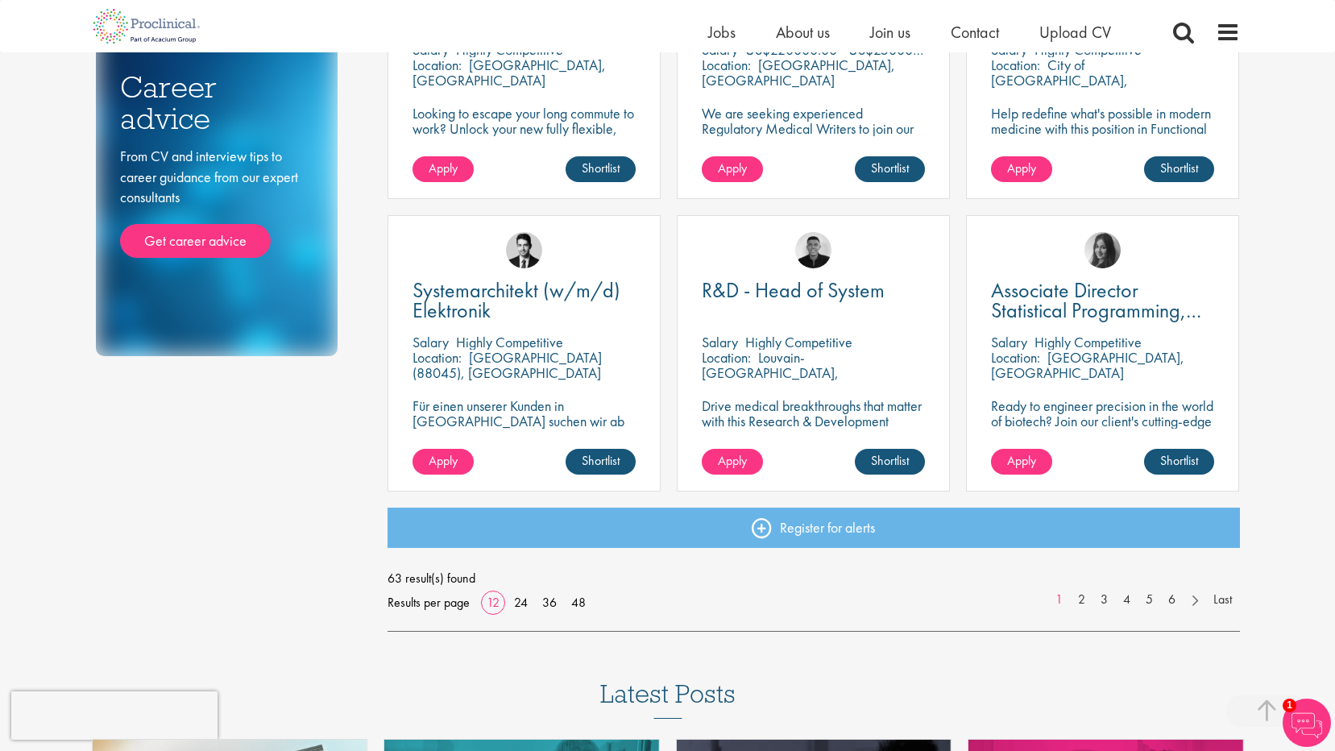
scroll to position [1047, 0]
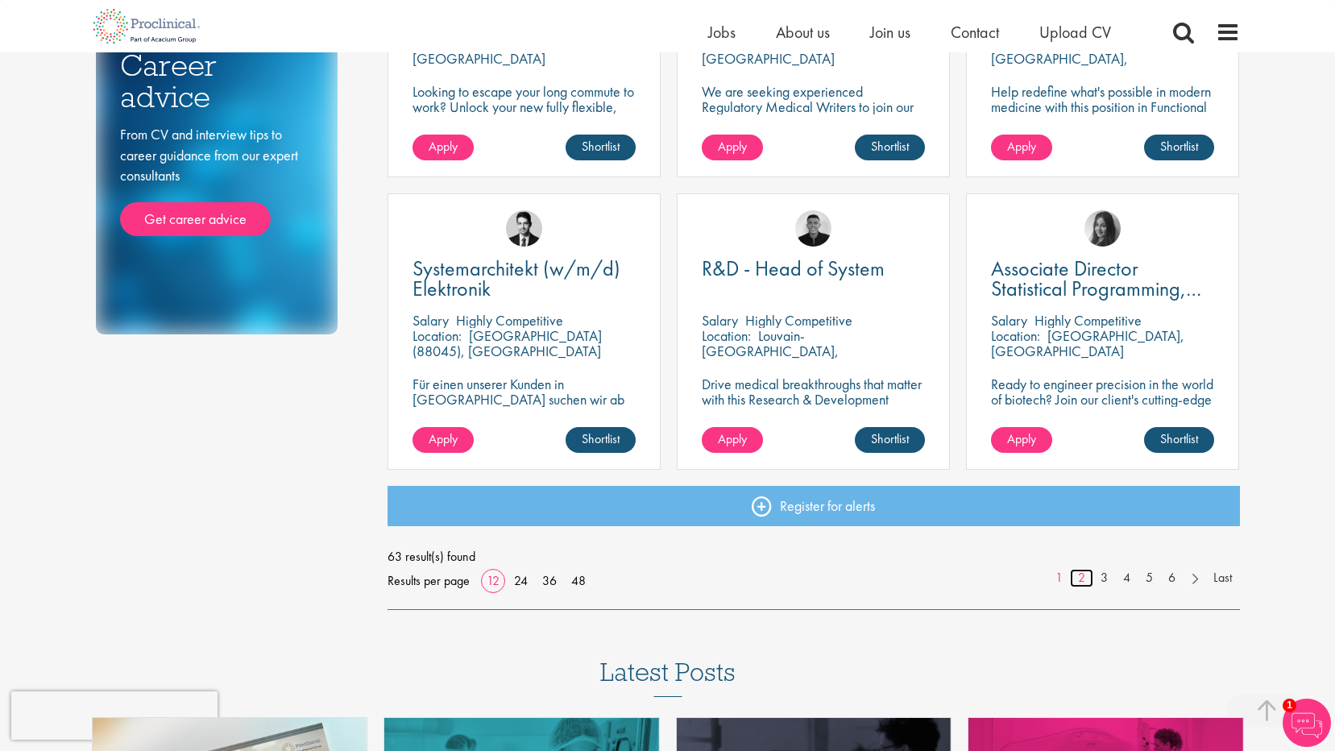
click at [1076, 578] on link "2" at bounding box center [1081, 578] width 23 height 19
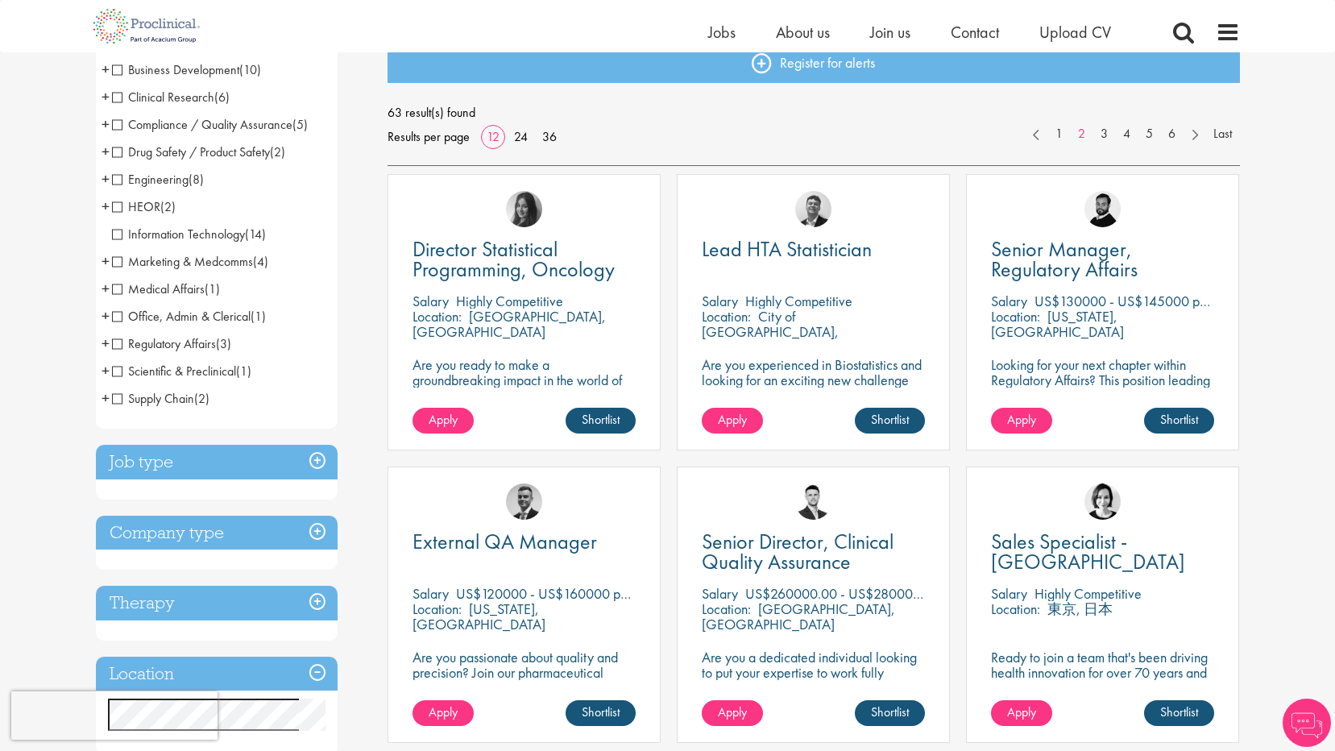
scroll to position [242, 0]
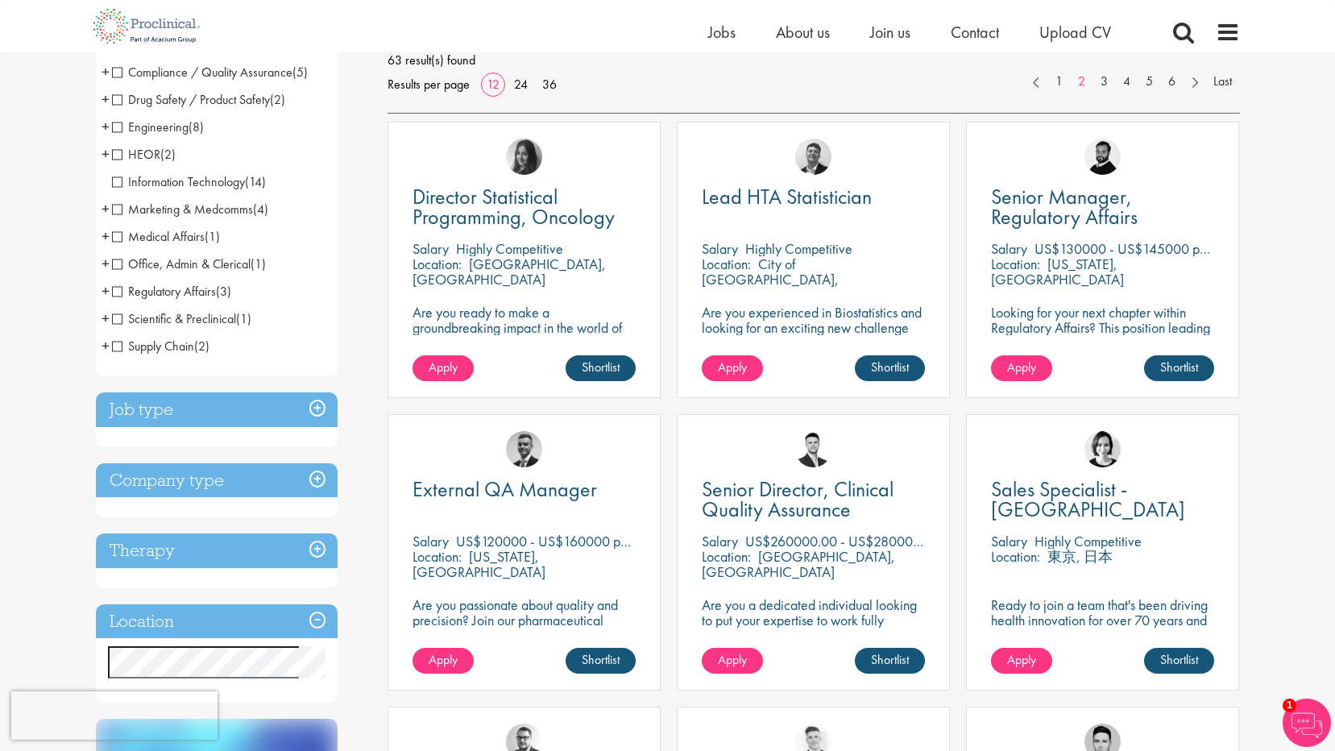
click at [205, 476] on h3 "Company type" at bounding box center [217, 480] width 242 height 35
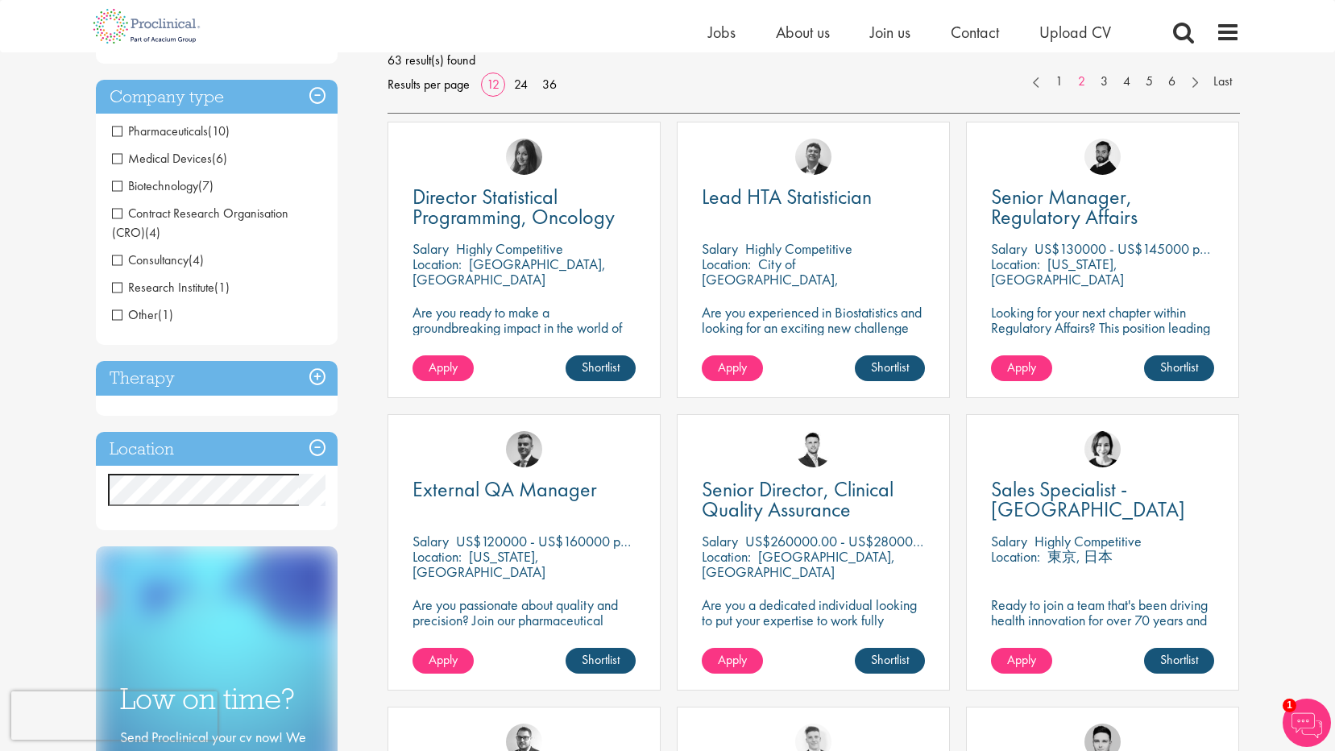
click at [114, 159] on span "Medical Devices" at bounding box center [162, 158] width 100 height 17
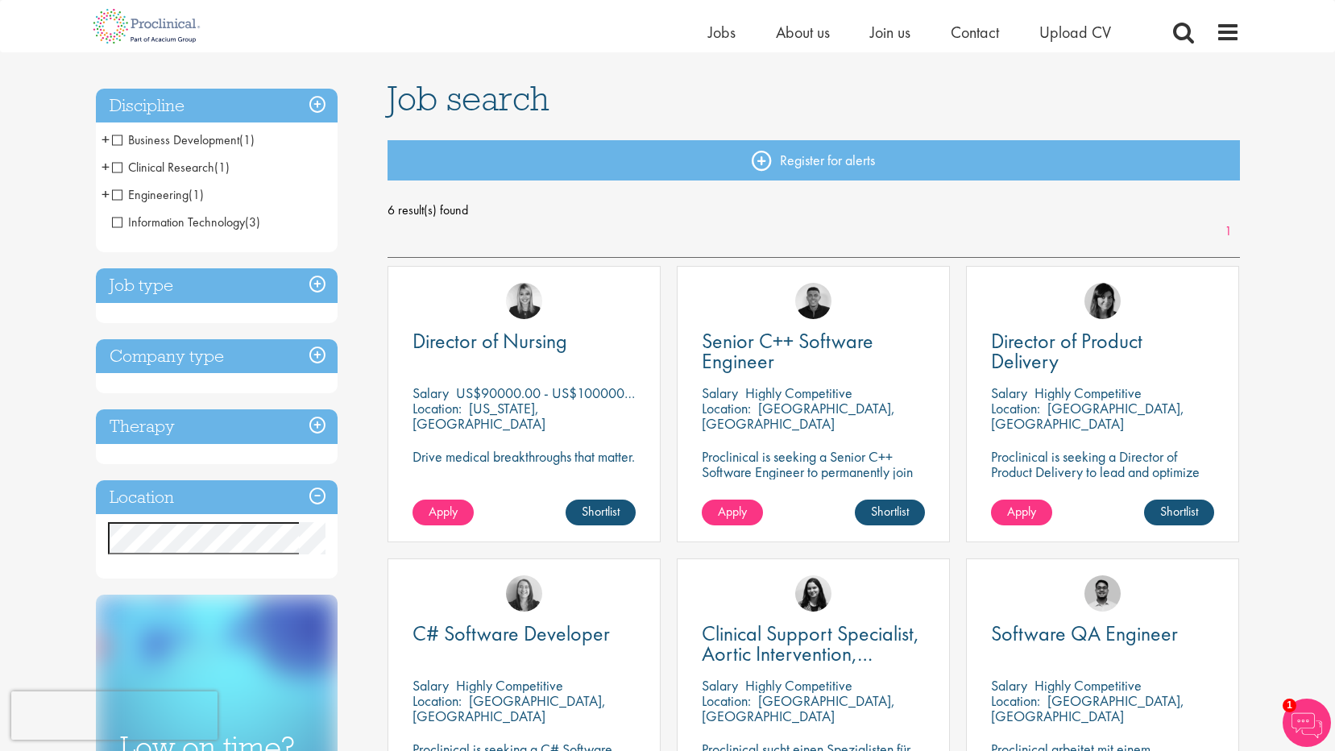
scroll to position [81, 0]
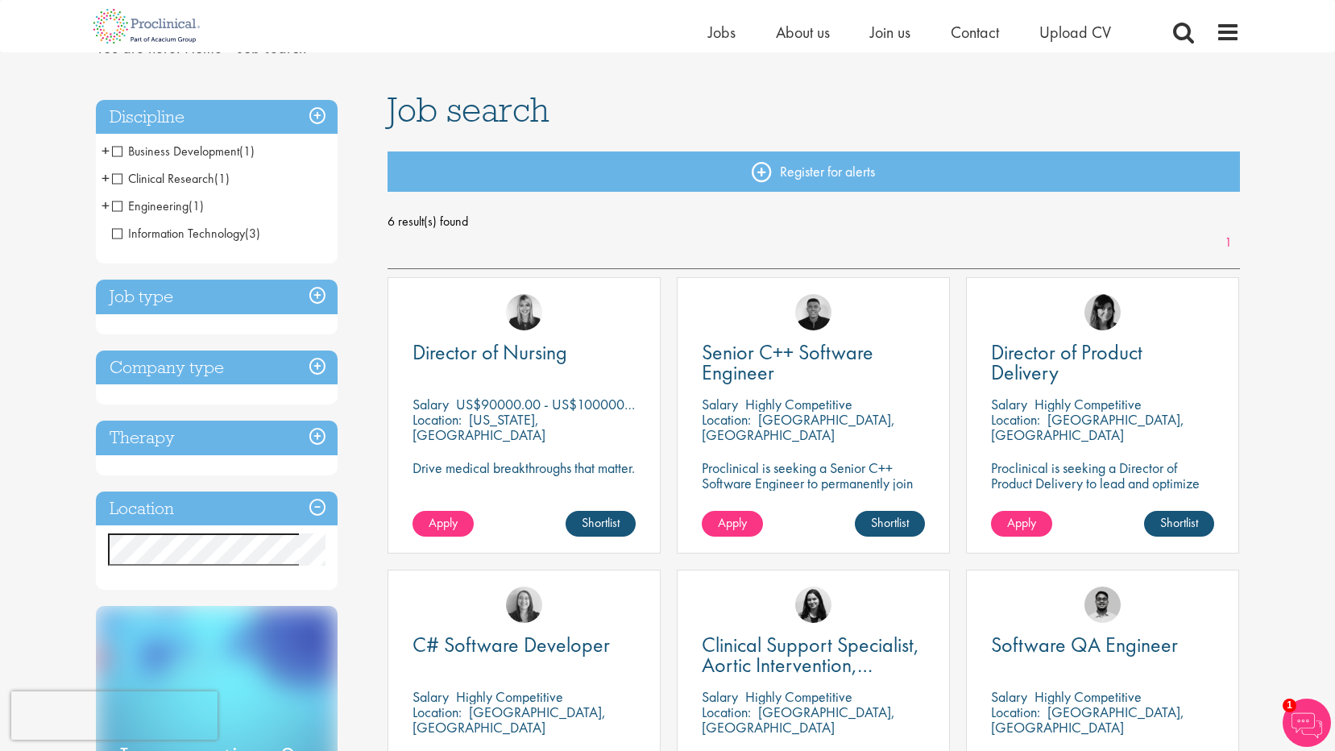
click at [141, 369] on h3 "Company type" at bounding box center [217, 367] width 242 height 35
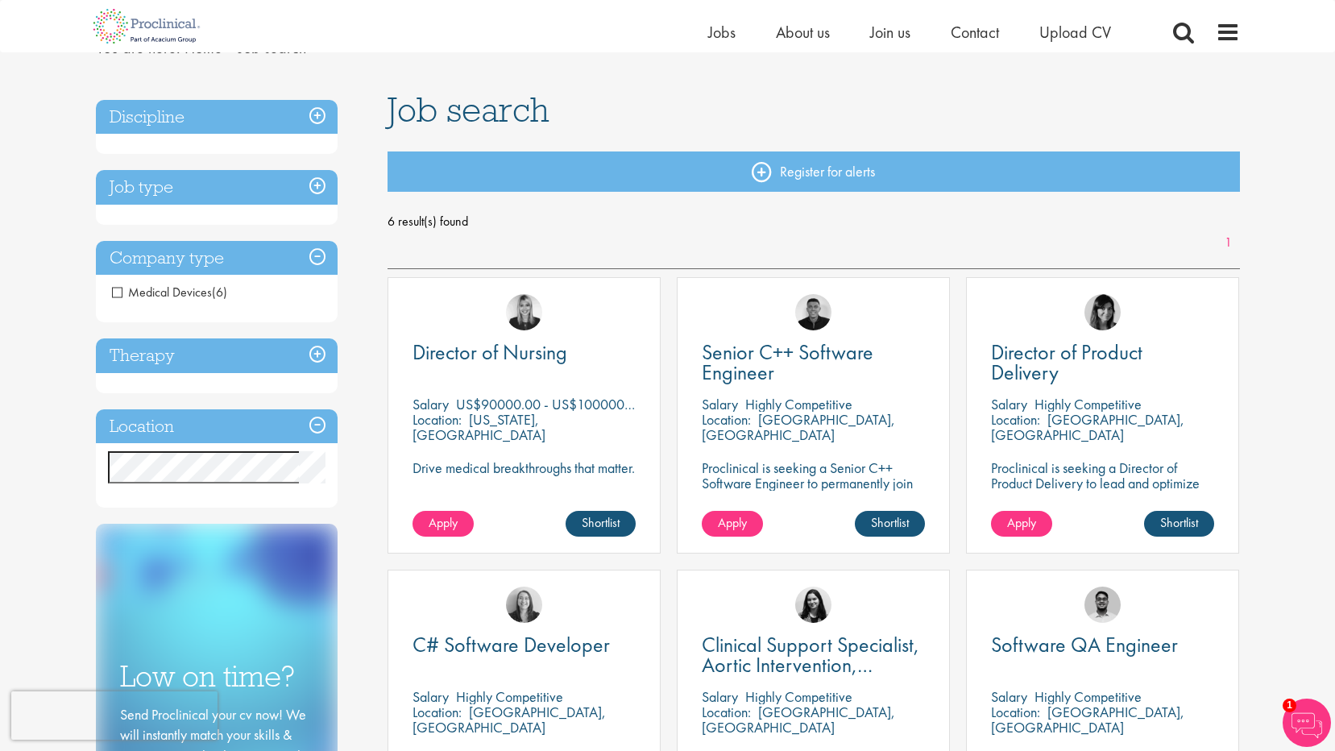
click at [117, 292] on span "Medical Devices" at bounding box center [162, 292] width 100 height 17
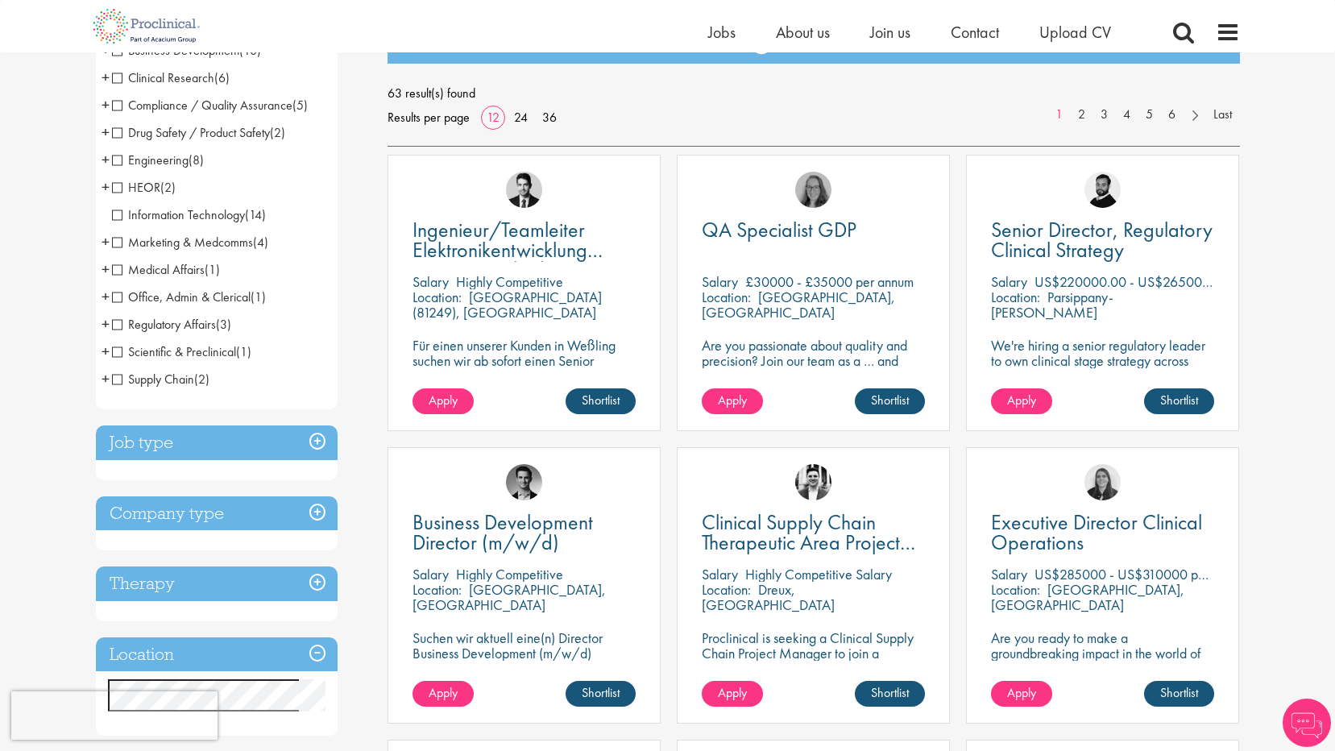
scroll to position [242, 0]
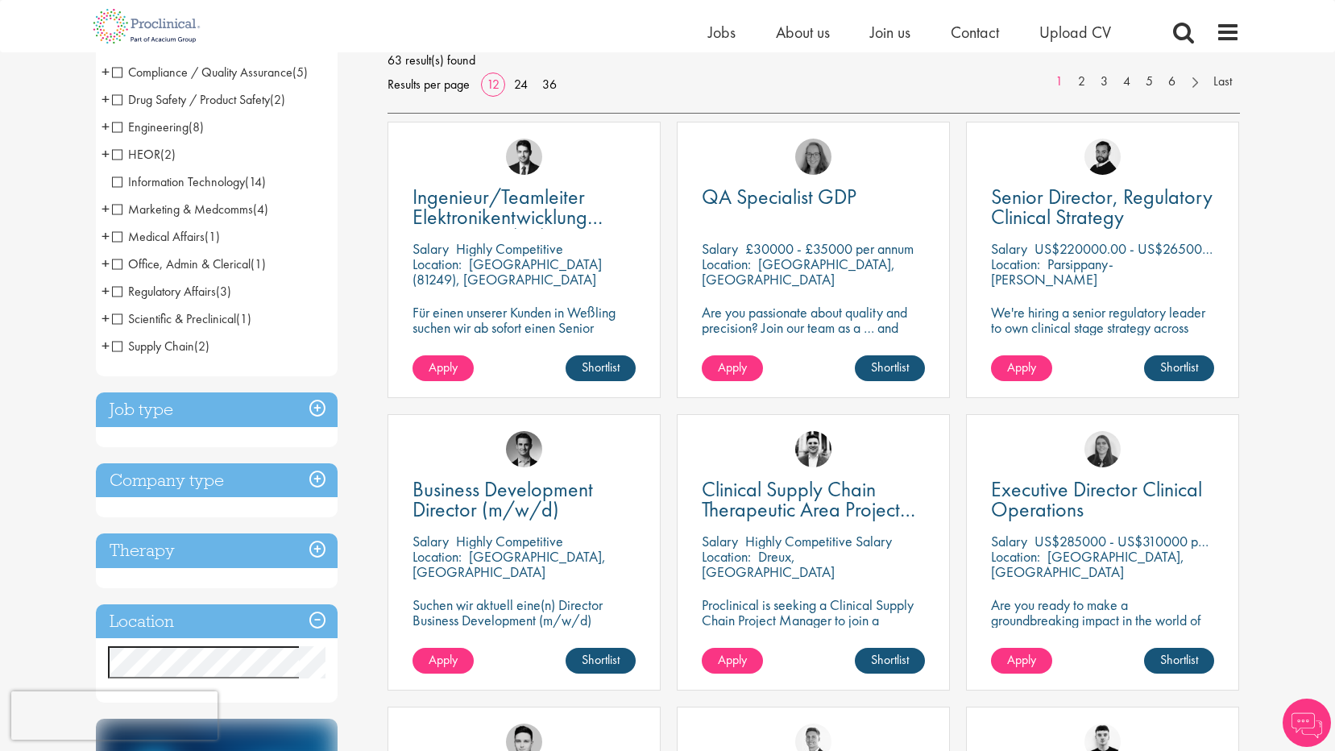
click at [267, 557] on h3 "Therapy" at bounding box center [217, 550] width 242 height 35
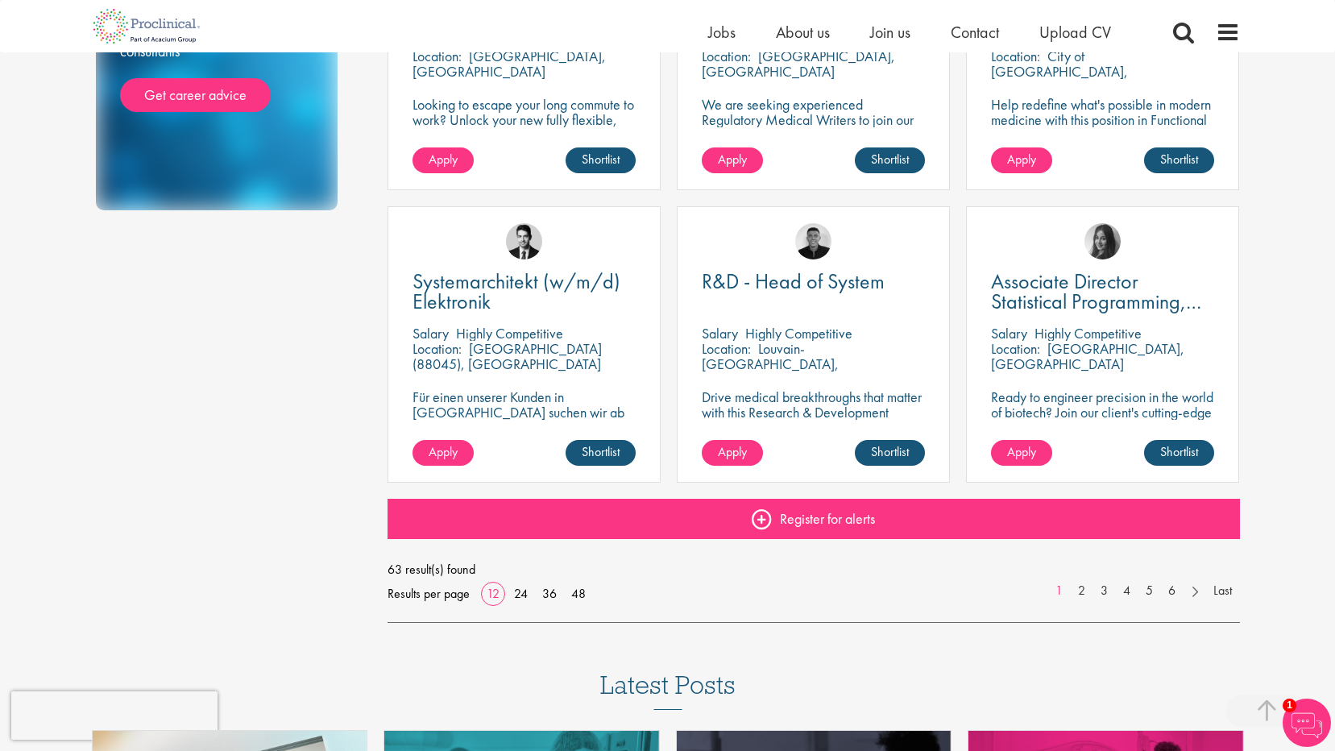
scroll to position [1207, 0]
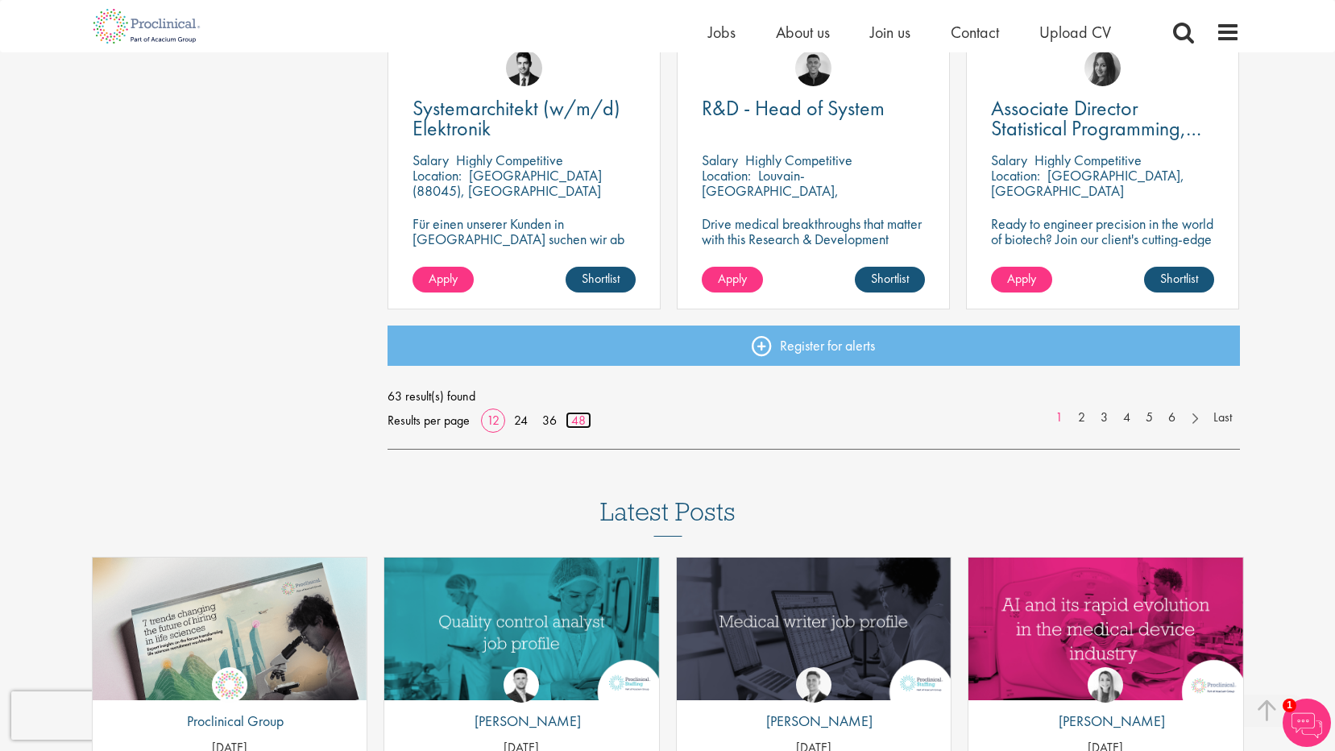
click at [578, 421] on link "48" at bounding box center [578, 420] width 26 height 17
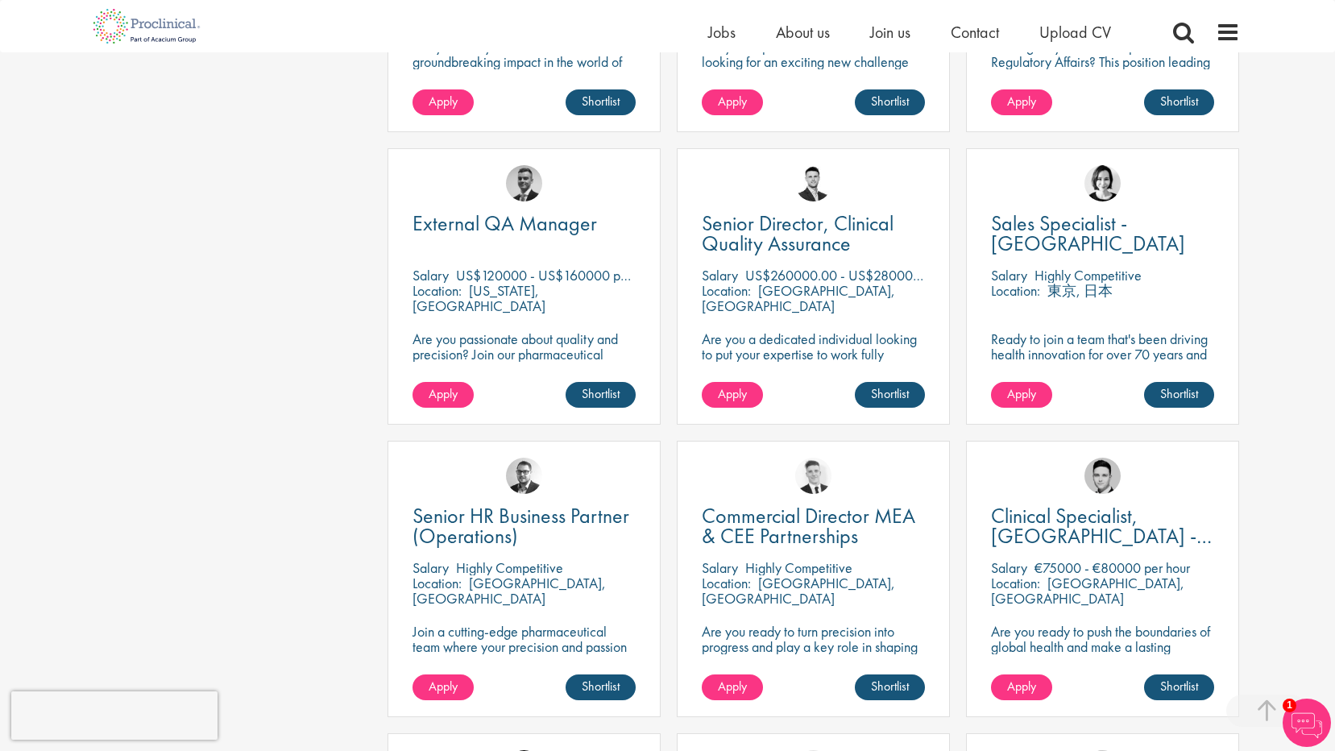
scroll to position [1933, 0]
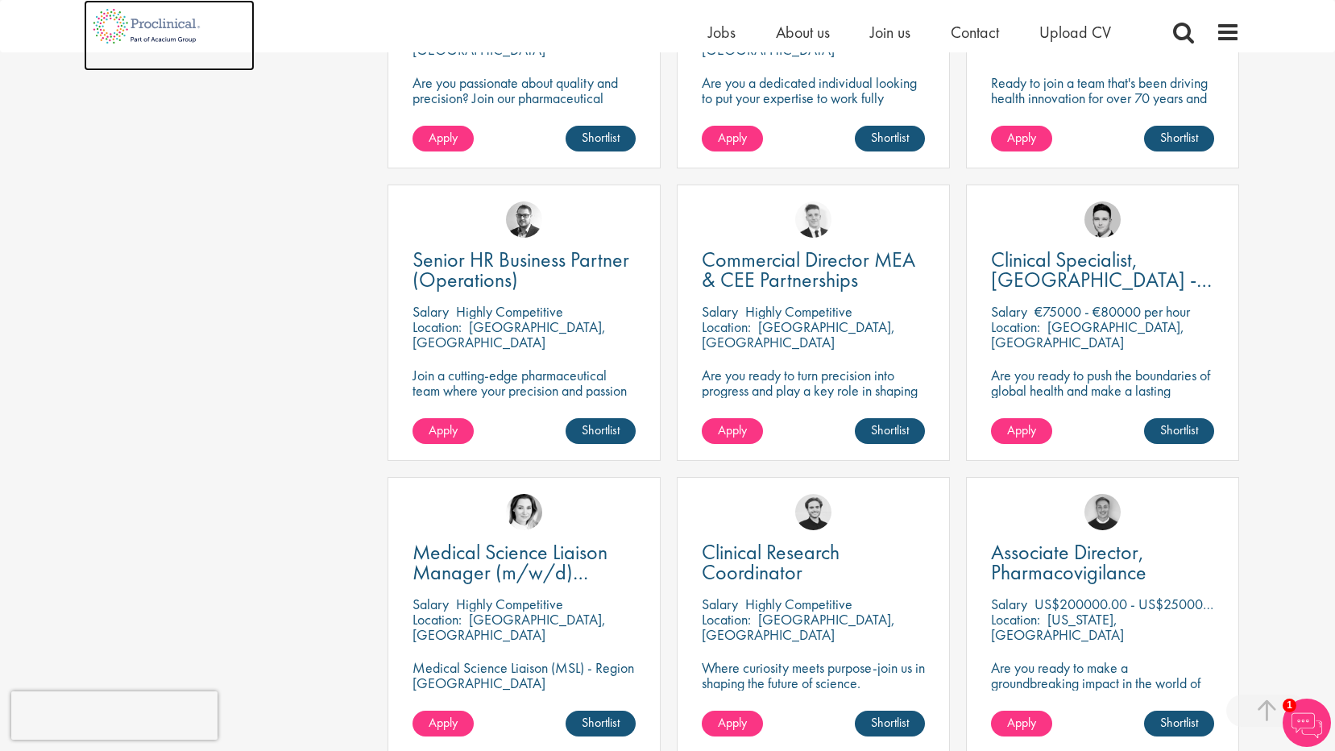
click at [114, 23] on img at bounding box center [147, 26] width 126 height 52
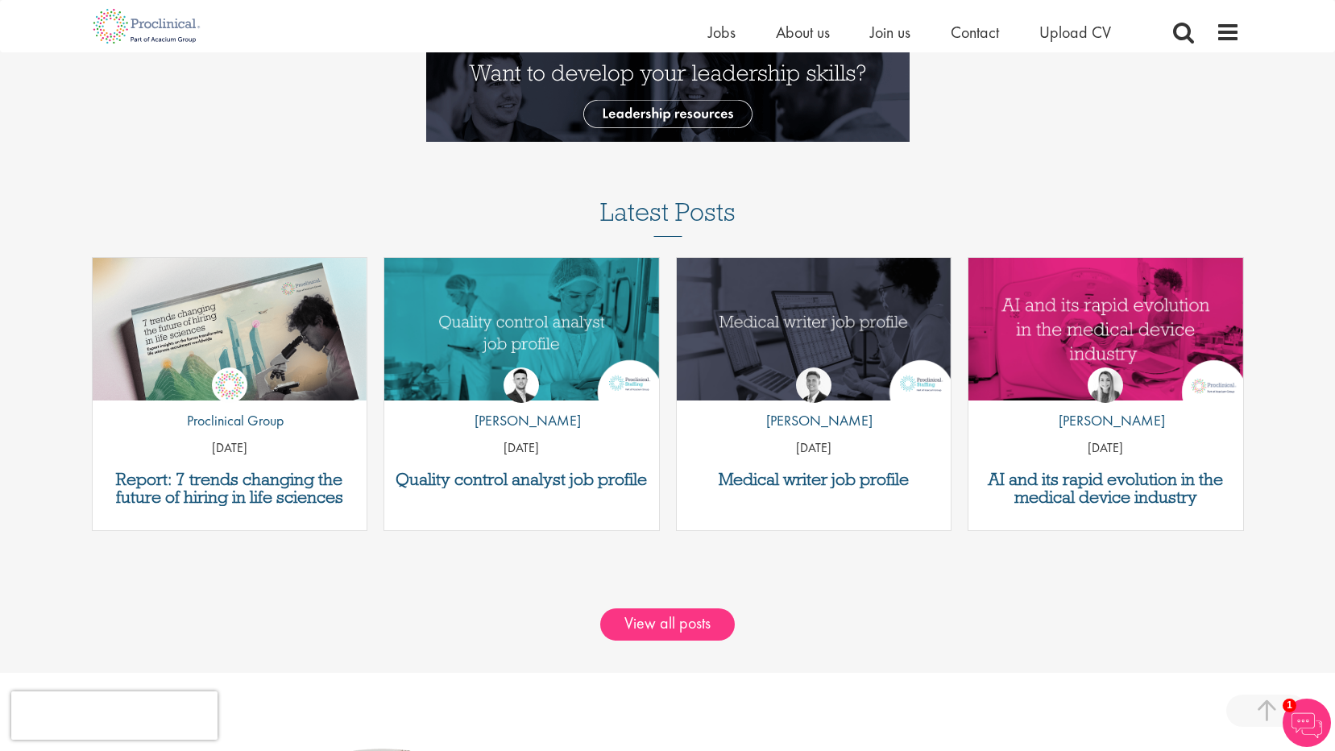
scroll to position [2094, 0]
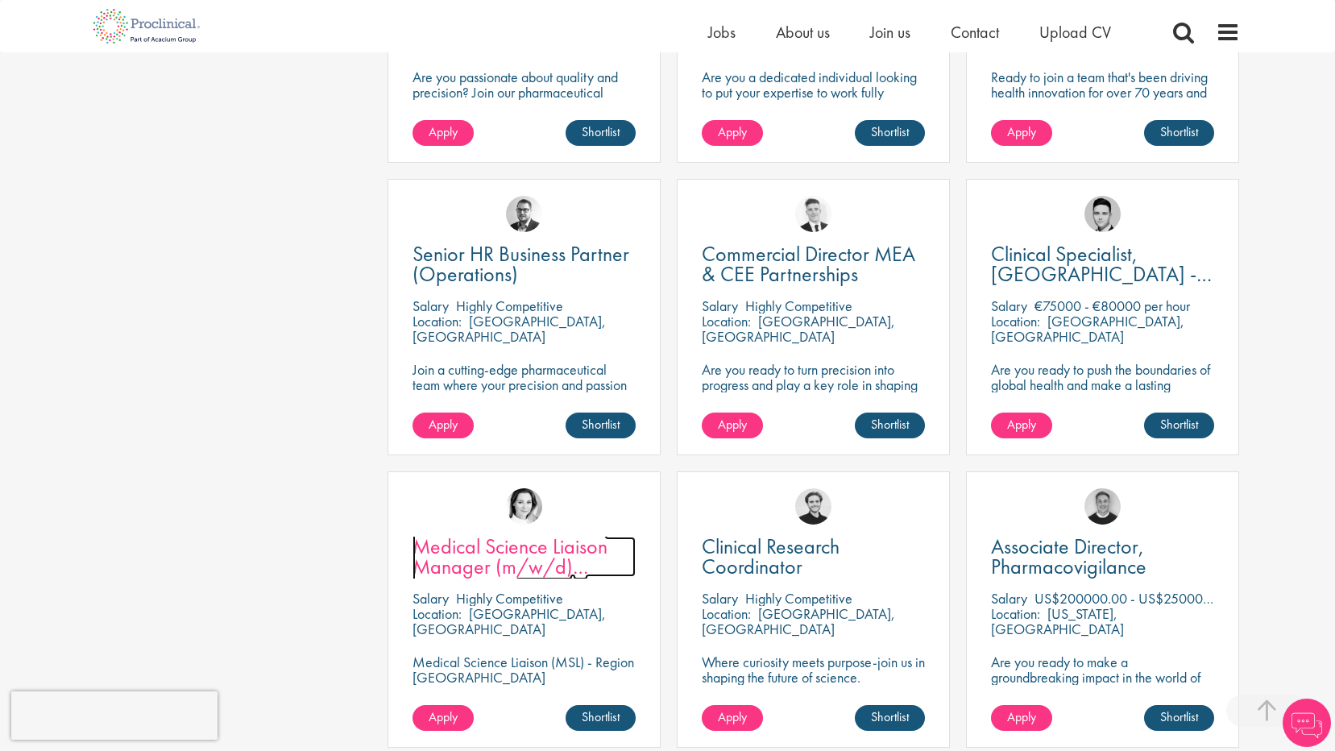
click at [496, 559] on span "Medical Science Liaison Manager (m/w/d) Nephrologie" at bounding box center [509, 566] width 195 height 68
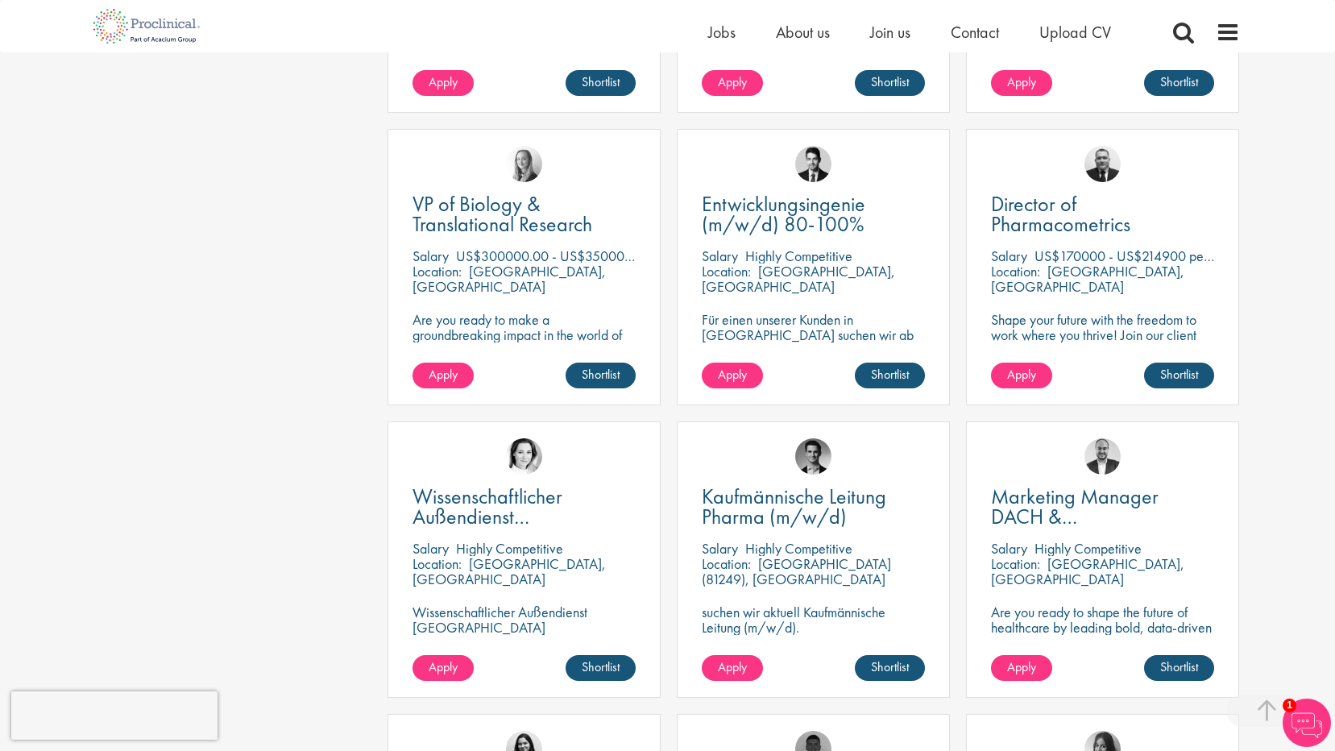
scroll to position [3469, 0]
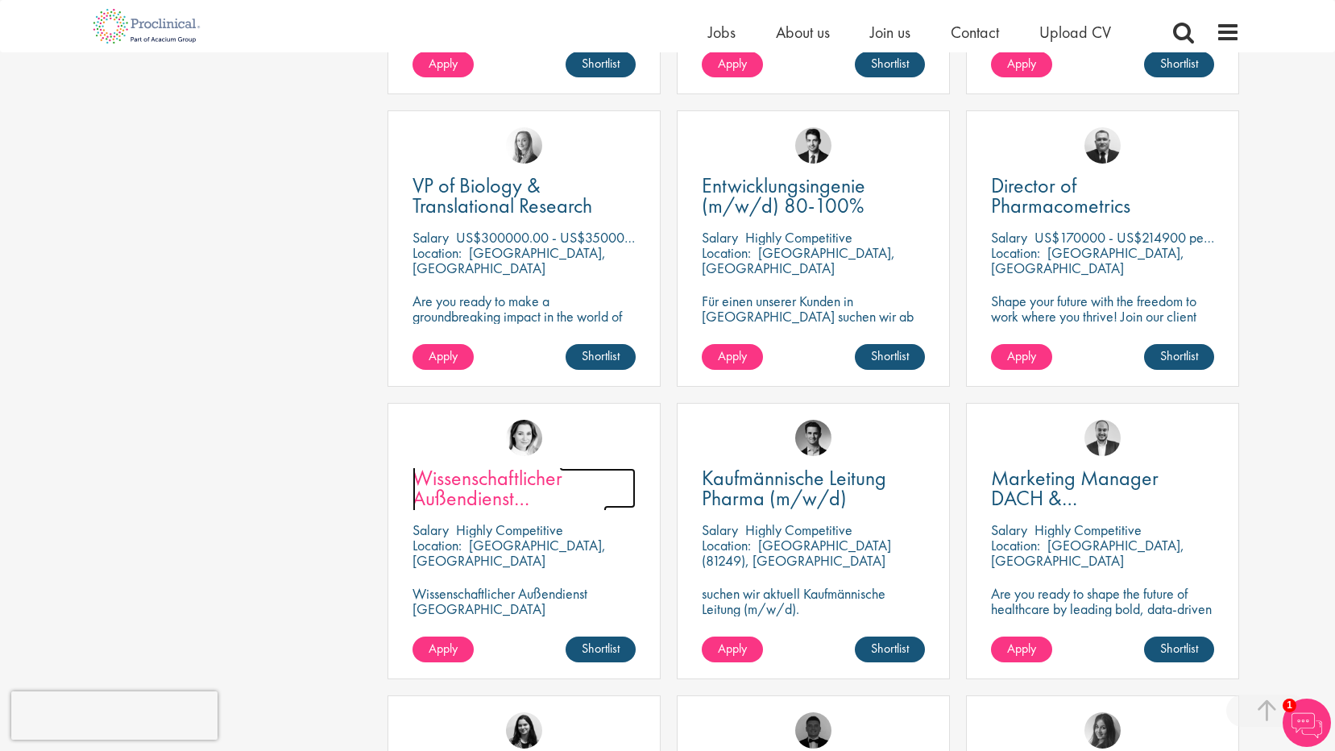
click at [498, 489] on span "Wissenschaftlicher Außendienst [GEOGRAPHIC_DATA]" at bounding box center [509, 498] width 194 height 68
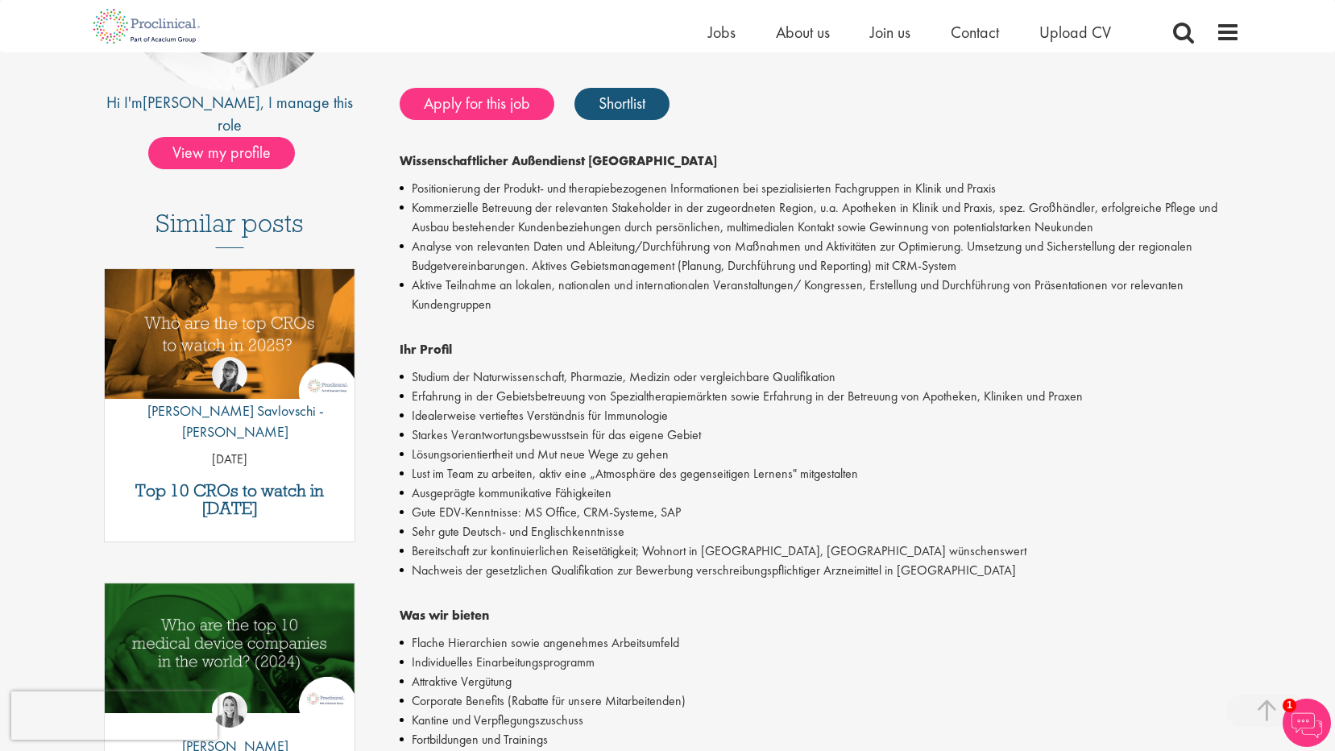
scroll to position [322, 0]
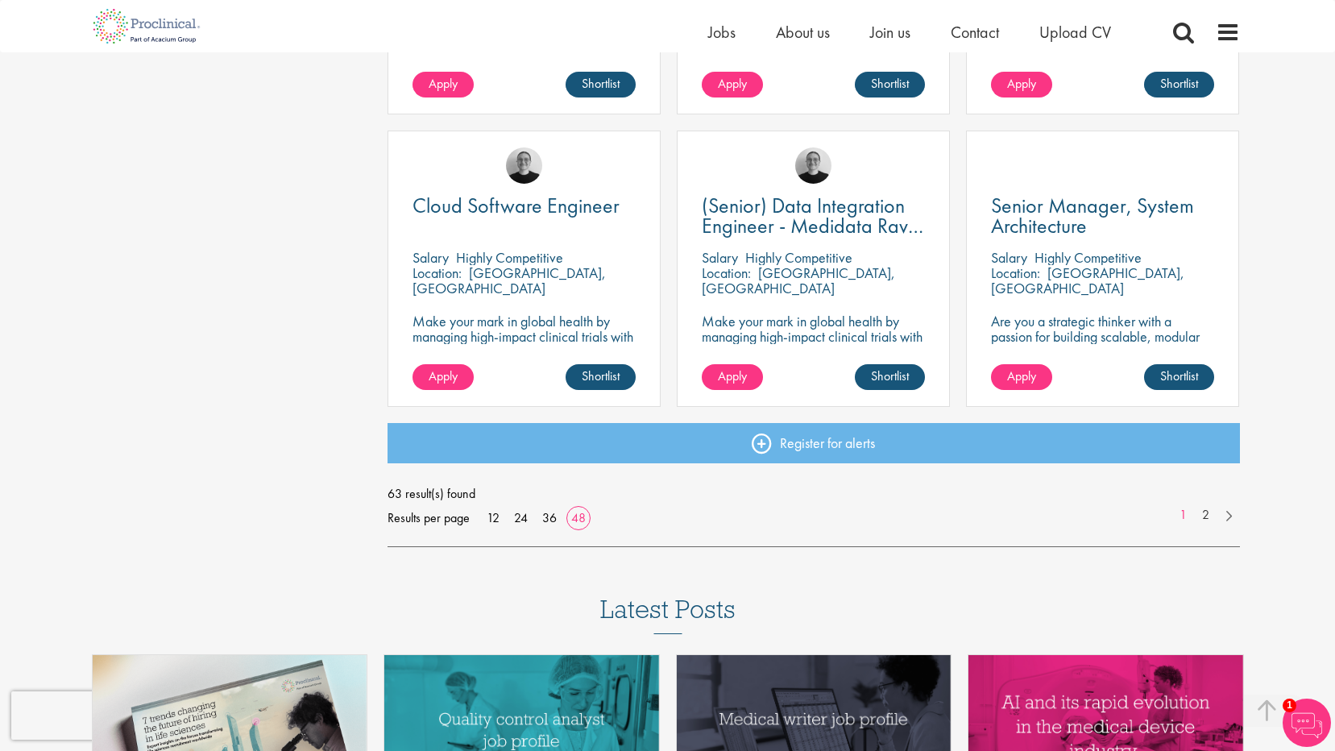
scroll to position [4759, 0]
